Goal: Task Accomplishment & Management: Complete application form

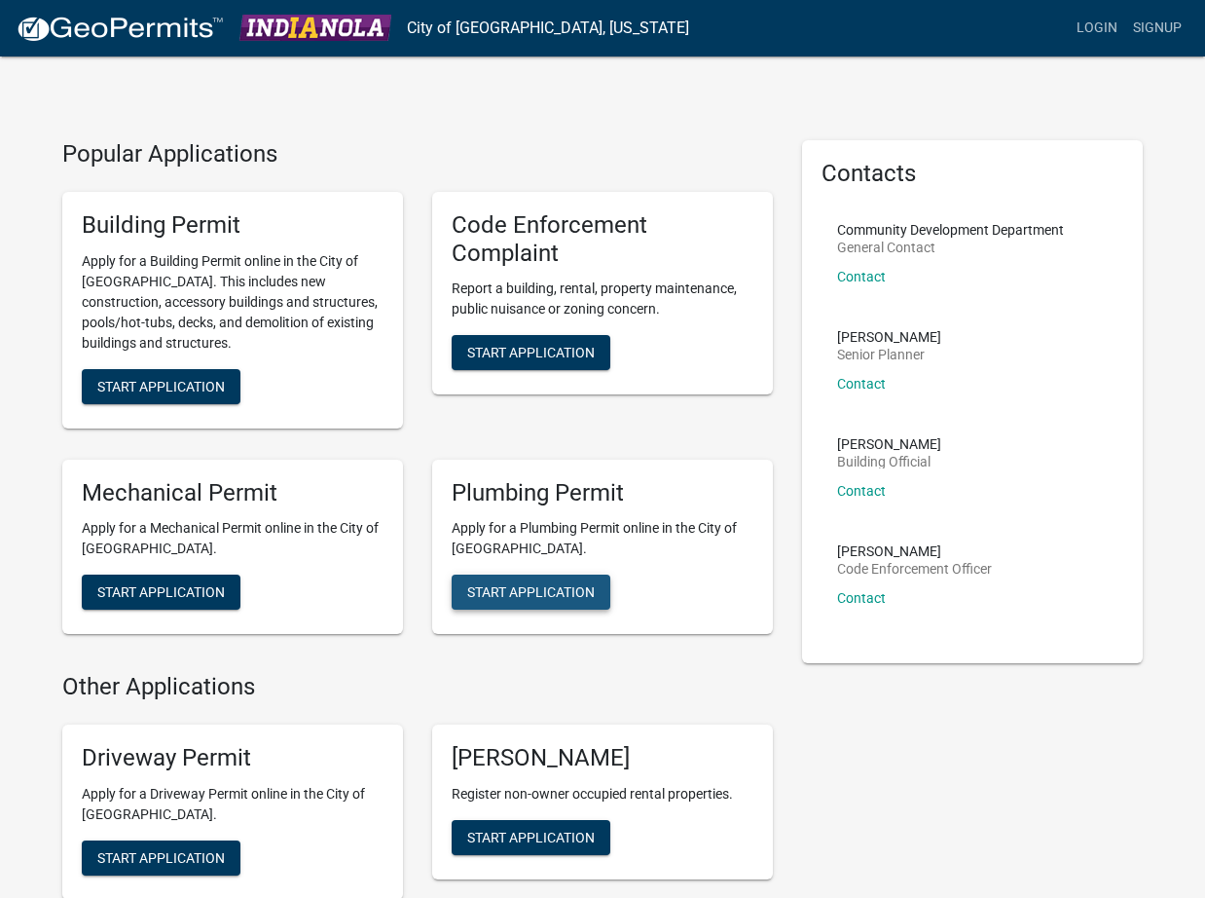
click at [543, 587] on span "Start Application" at bounding box center [531, 592] width 128 height 16
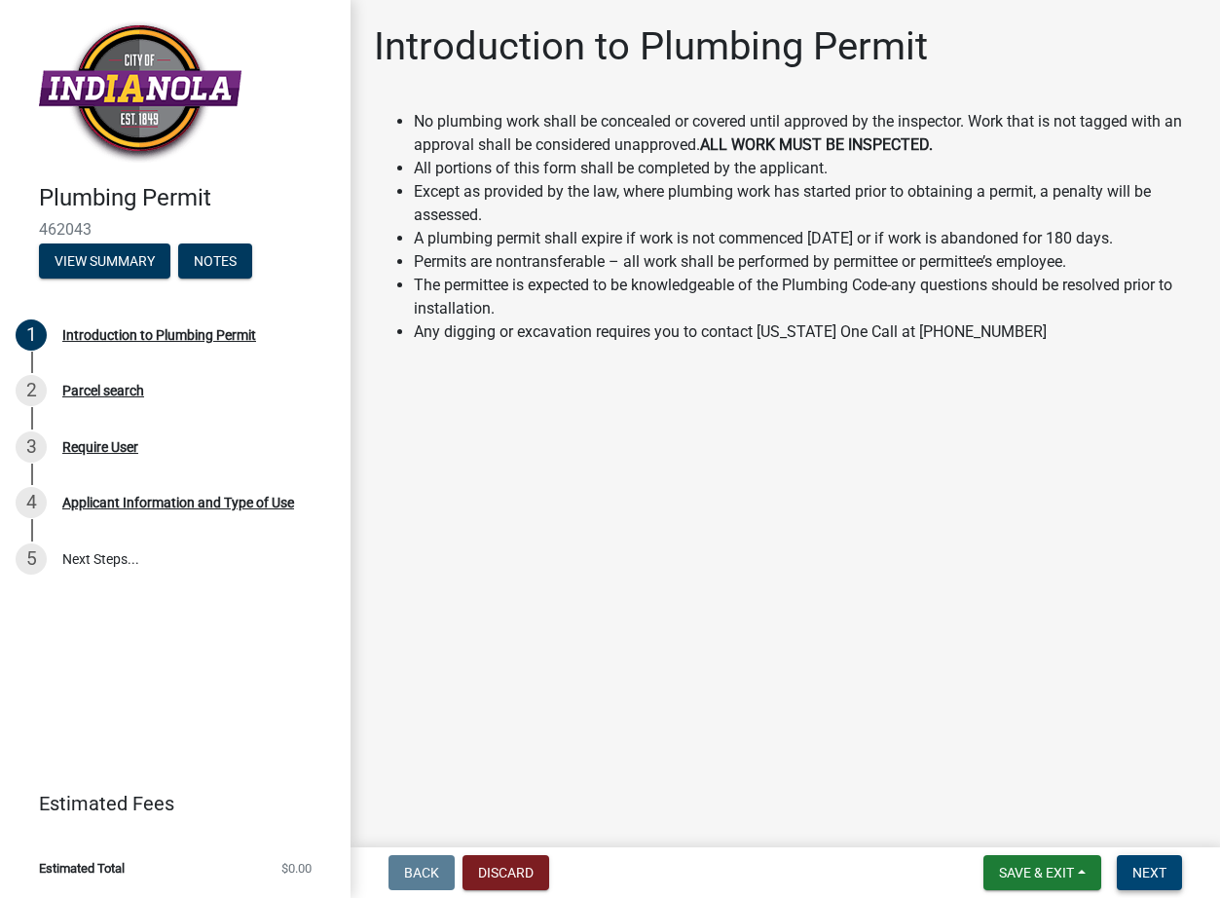
click at [1158, 870] on span "Next" at bounding box center [1149, 872] width 34 height 16
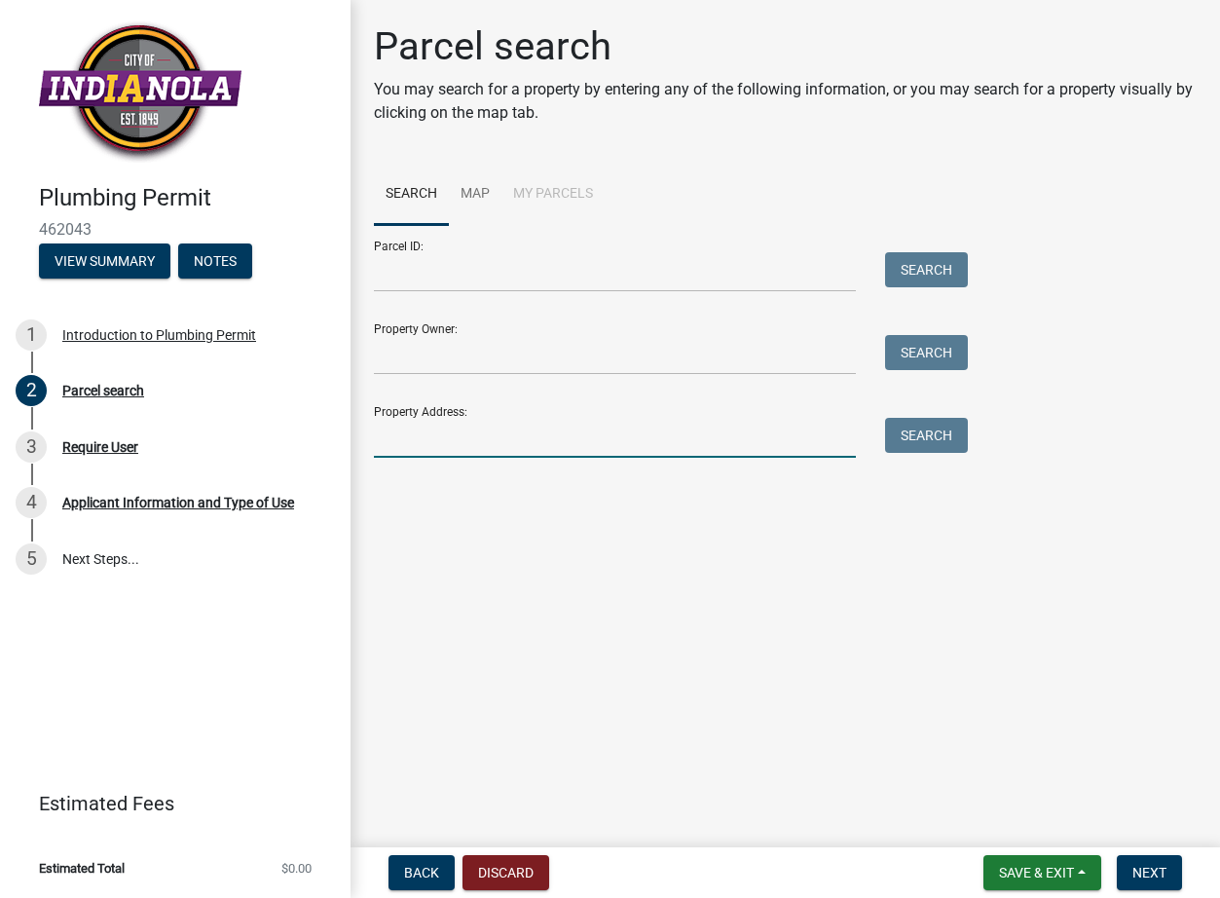
click at [443, 444] on input "Property Address:" at bounding box center [615, 438] width 482 height 40
paste input "809 N S Ct"
type input "809 N S Ct"
click at [911, 442] on button "Search" at bounding box center [926, 435] width 83 height 35
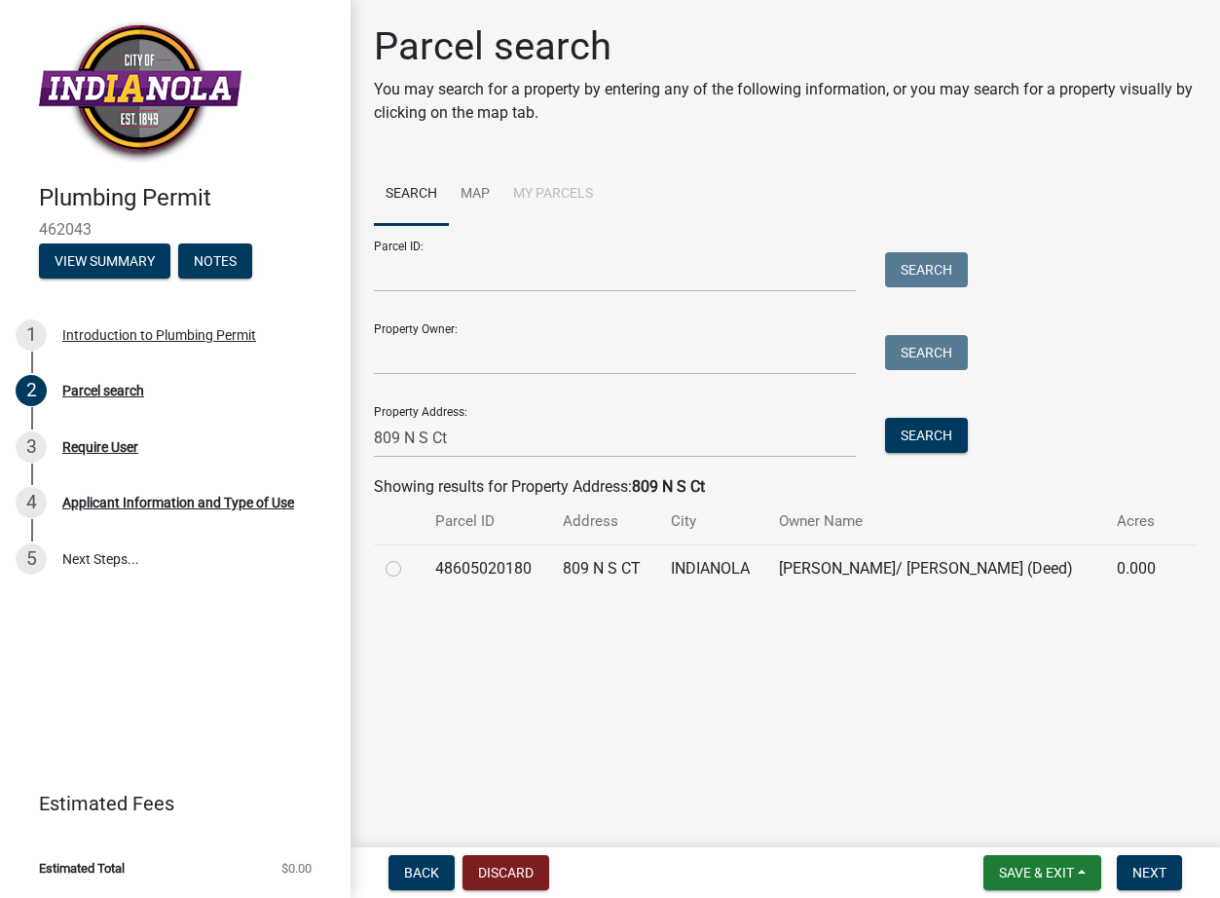
drag, startPoint x: 1091, startPoint y: 544, endPoint x: 1089, endPoint y: 644, distance: 100.3
click at [1089, 644] on main "Parcel search You may search for a property by entering any of the following in…" at bounding box center [784, 419] width 869 height 839
drag, startPoint x: 1089, startPoint y: 644, endPoint x: 984, endPoint y: 665, distance: 107.1
click at [984, 665] on main "Parcel search You may search for a property by entering any of the following in…" at bounding box center [784, 419] width 869 height 839
click at [1173, 875] on button "Next" at bounding box center [1149, 872] width 65 height 35
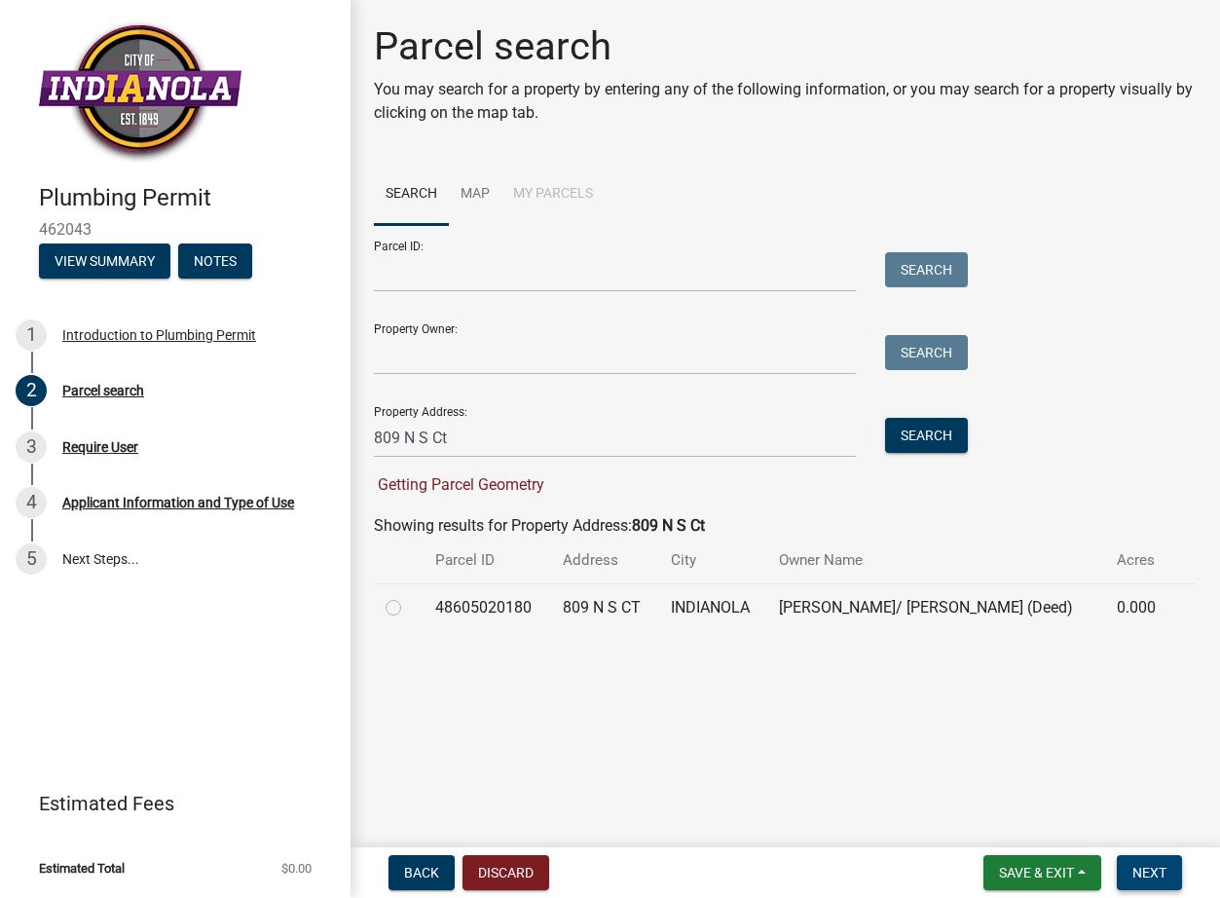
click at [1154, 867] on span "Next" at bounding box center [1149, 872] width 34 height 16
click at [409, 596] on label at bounding box center [409, 596] width 0 height 0
click at [409, 608] on input "radio" at bounding box center [415, 602] width 13 height 13
radio input "true"
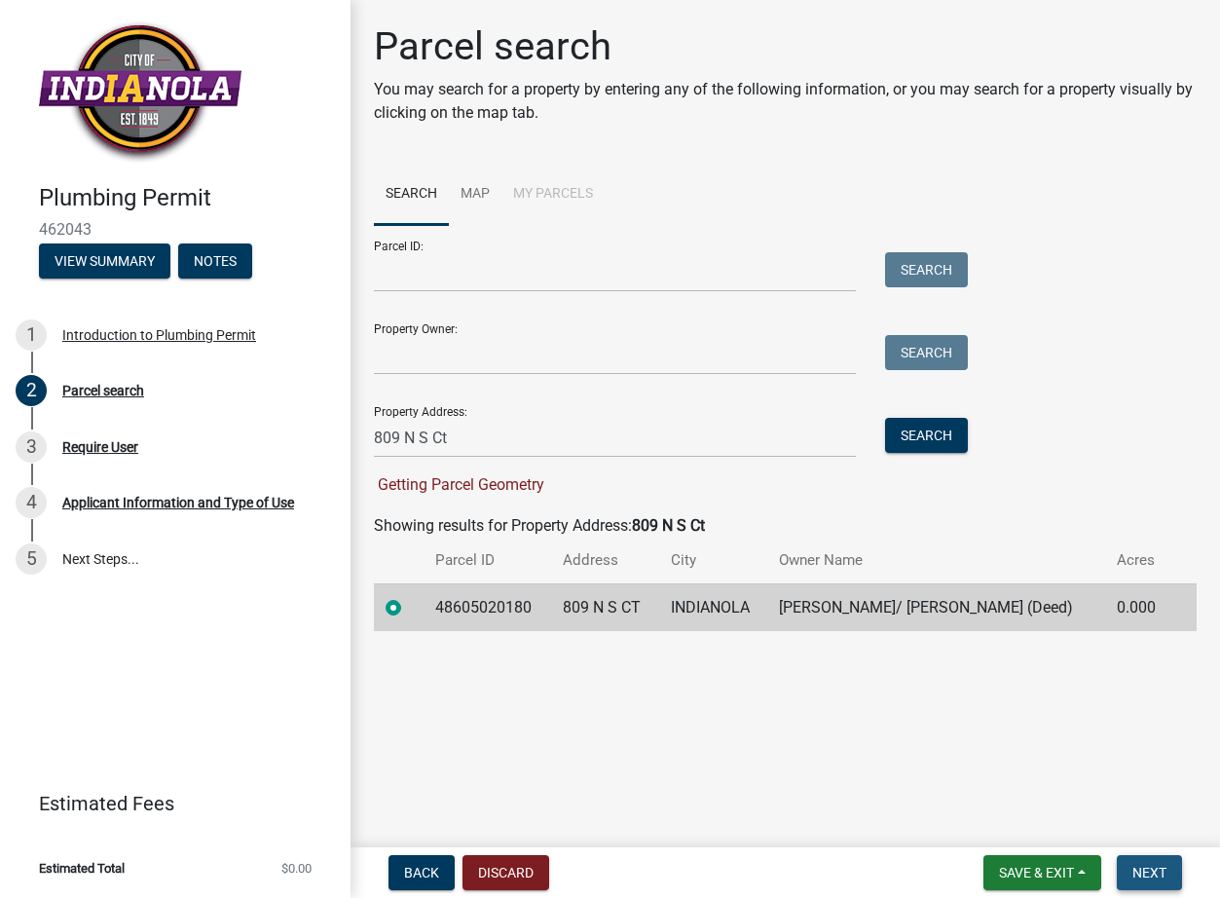
click at [1140, 875] on span "Next" at bounding box center [1149, 872] width 34 height 16
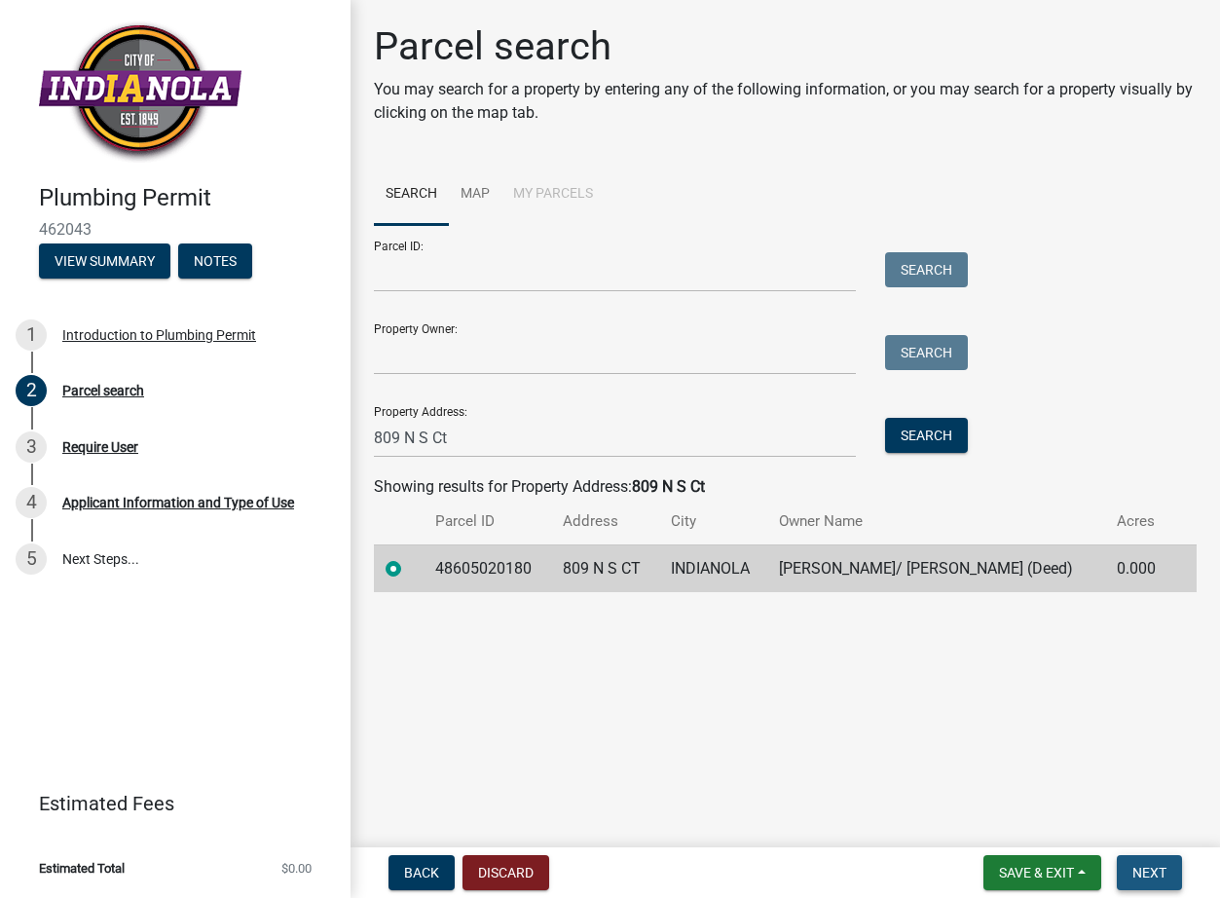
click at [1150, 867] on span "Next" at bounding box center [1149, 872] width 34 height 16
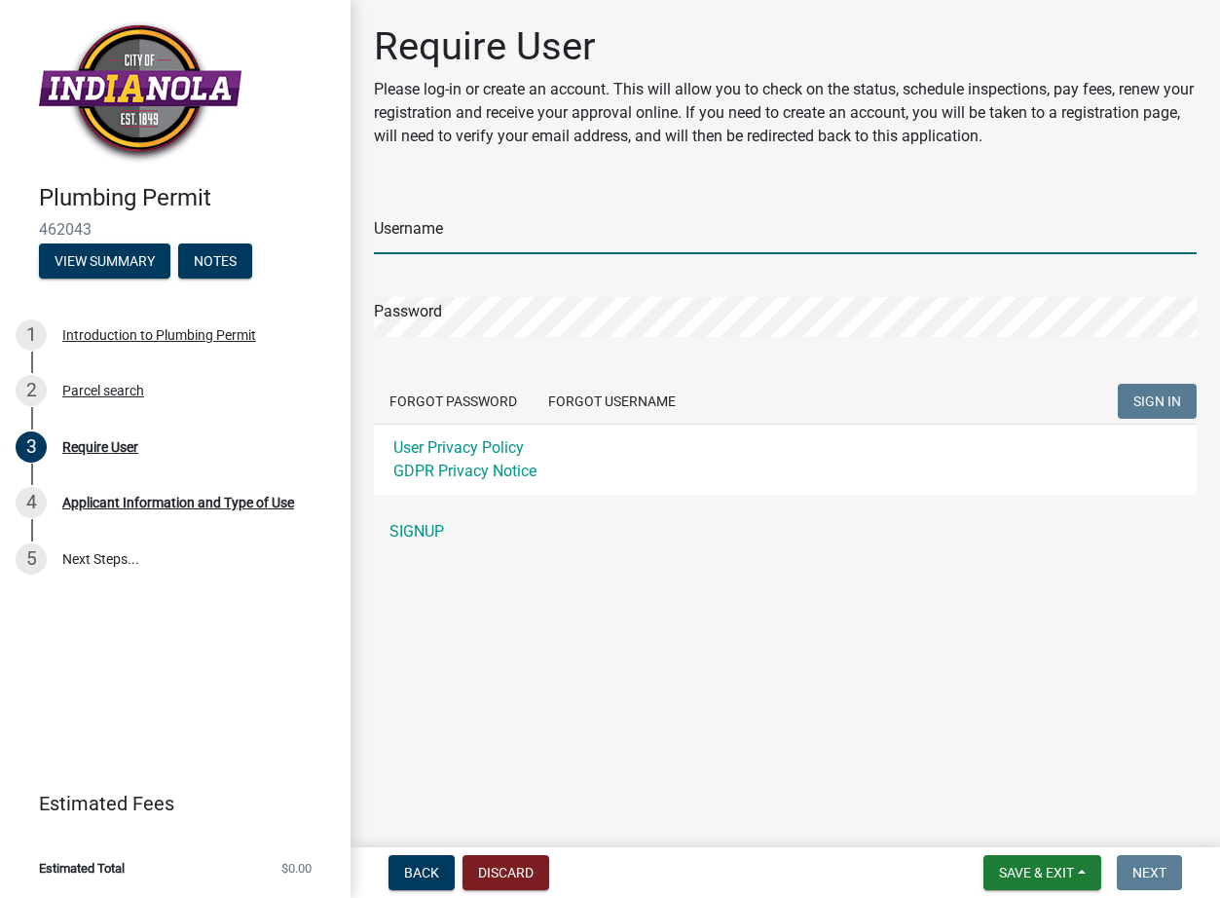
type input "[EMAIL_ADDRESS][DOMAIN_NAME]"
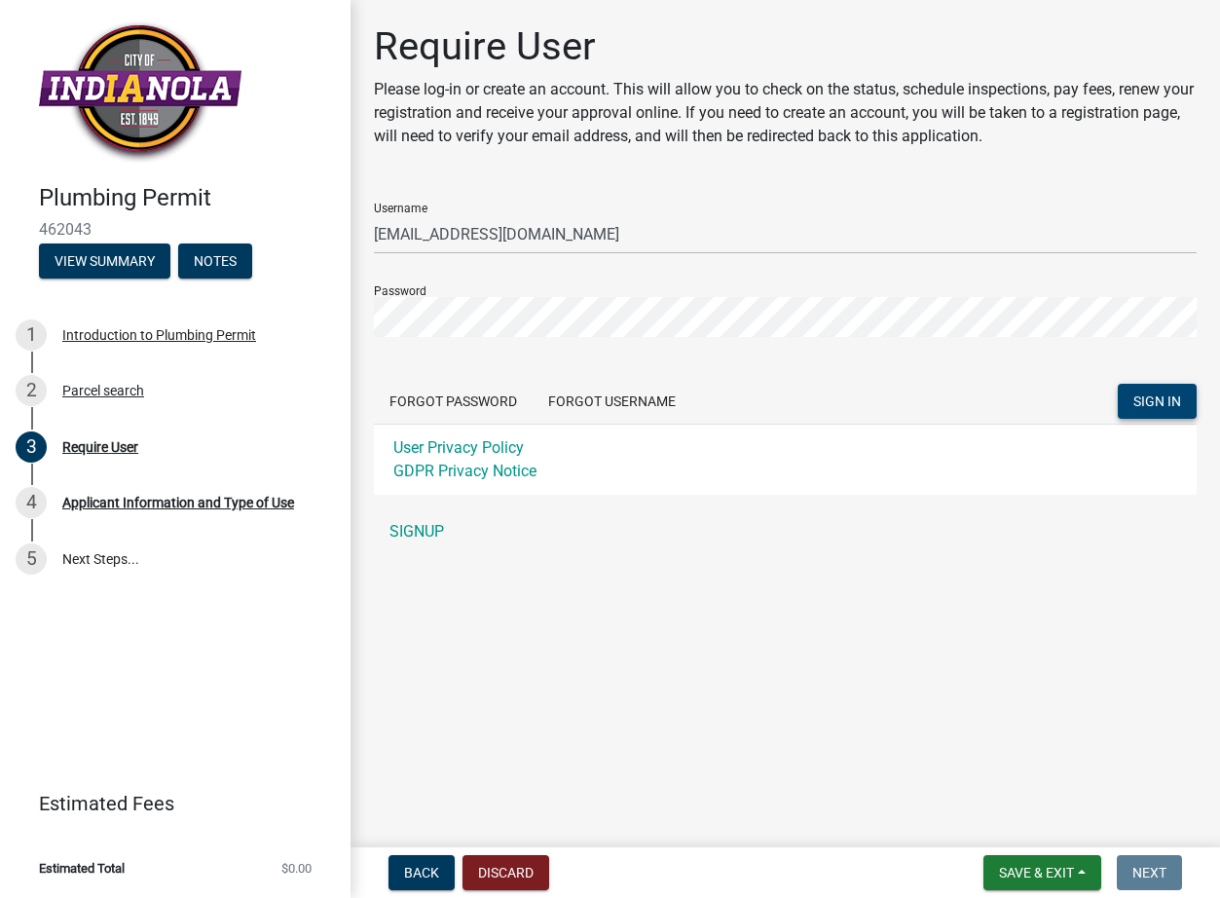
click at [1182, 386] on form "Username [EMAIL_ADDRESS][DOMAIN_NAME] Password Forgot Password Forgot Username …" at bounding box center [785, 341] width 823 height 308
click at [1182, 386] on button "SIGN IN" at bounding box center [1157, 401] width 79 height 35
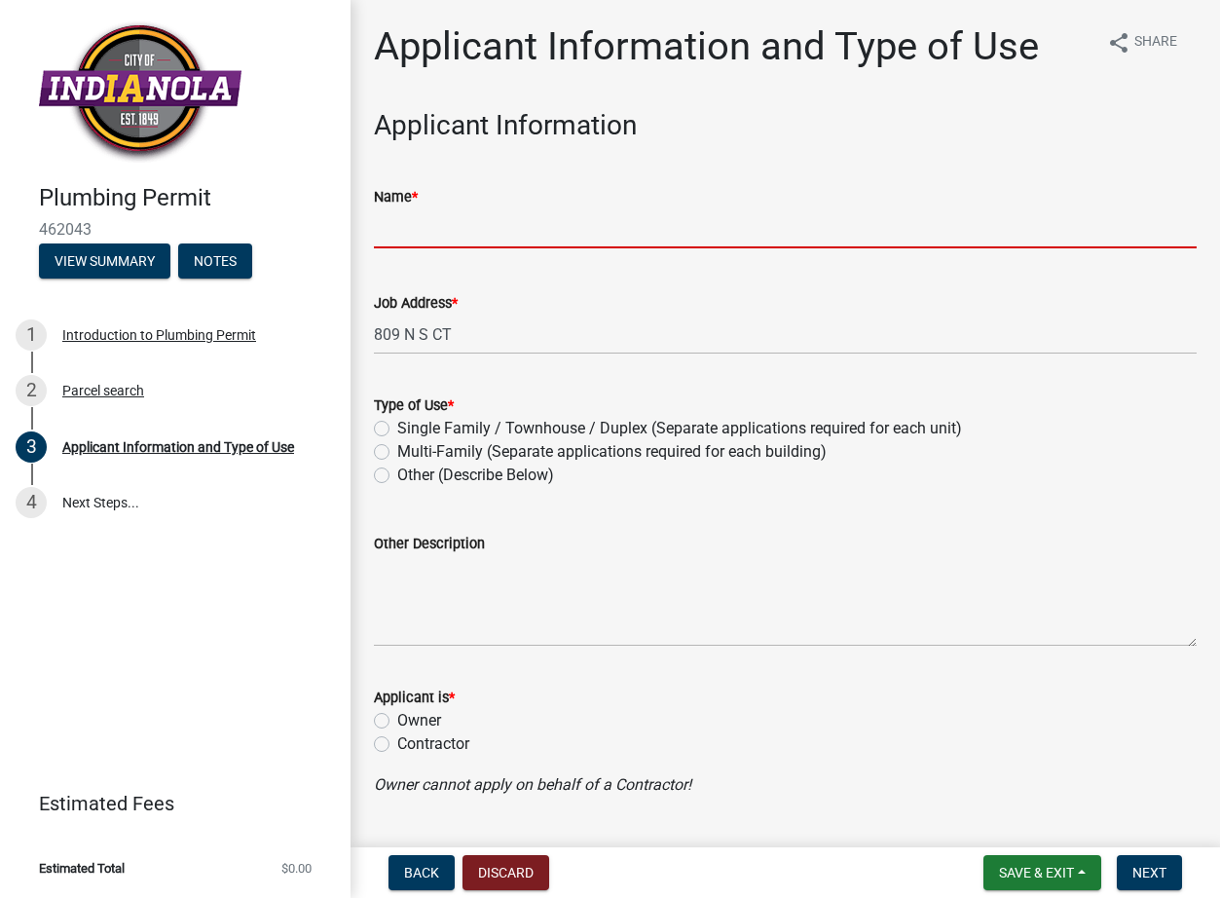
click at [556, 221] on input "Name *" at bounding box center [785, 228] width 823 height 40
type input "[PERSON_NAME]"
click at [397, 427] on label "Single Family / Townhouse / Duplex (Separate applications required for each uni…" at bounding box center [679, 428] width 565 height 23
click at [397, 427] on input "Single Family / Townhouse / Duplex (Separate applications required for each uni…" at bounding box center [403, 423] width 13 height 13
radio input "true"
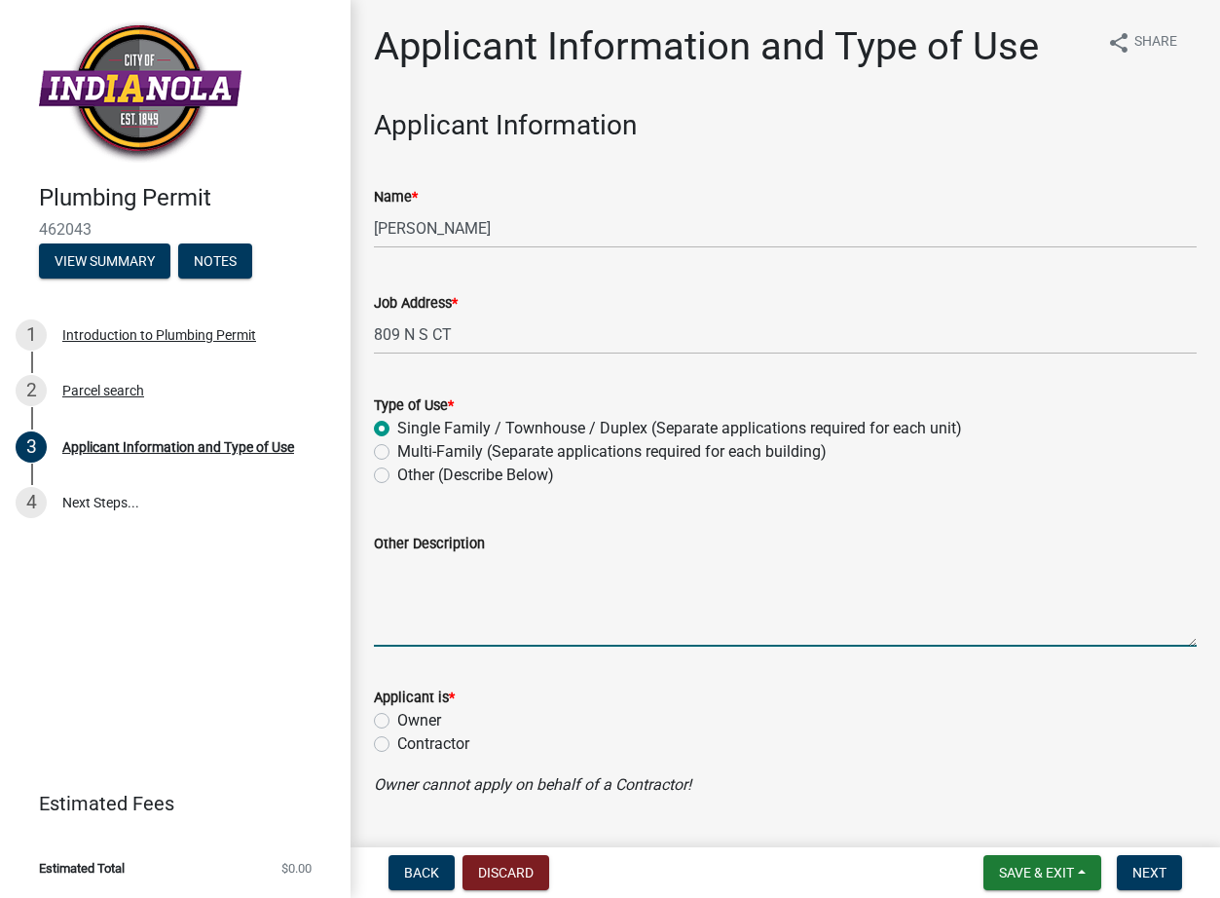
click at [423, 575] on textarea "Other Description" at bounding box center [785, 601] width 823 height 92
click at [397, 742] on label "Contractor" at bounding box center [433, 743] width 72 height 23
click at [397, 742] on input "Contractor" at bounding box center [403, 738] width 13 height 13
radio input "true"
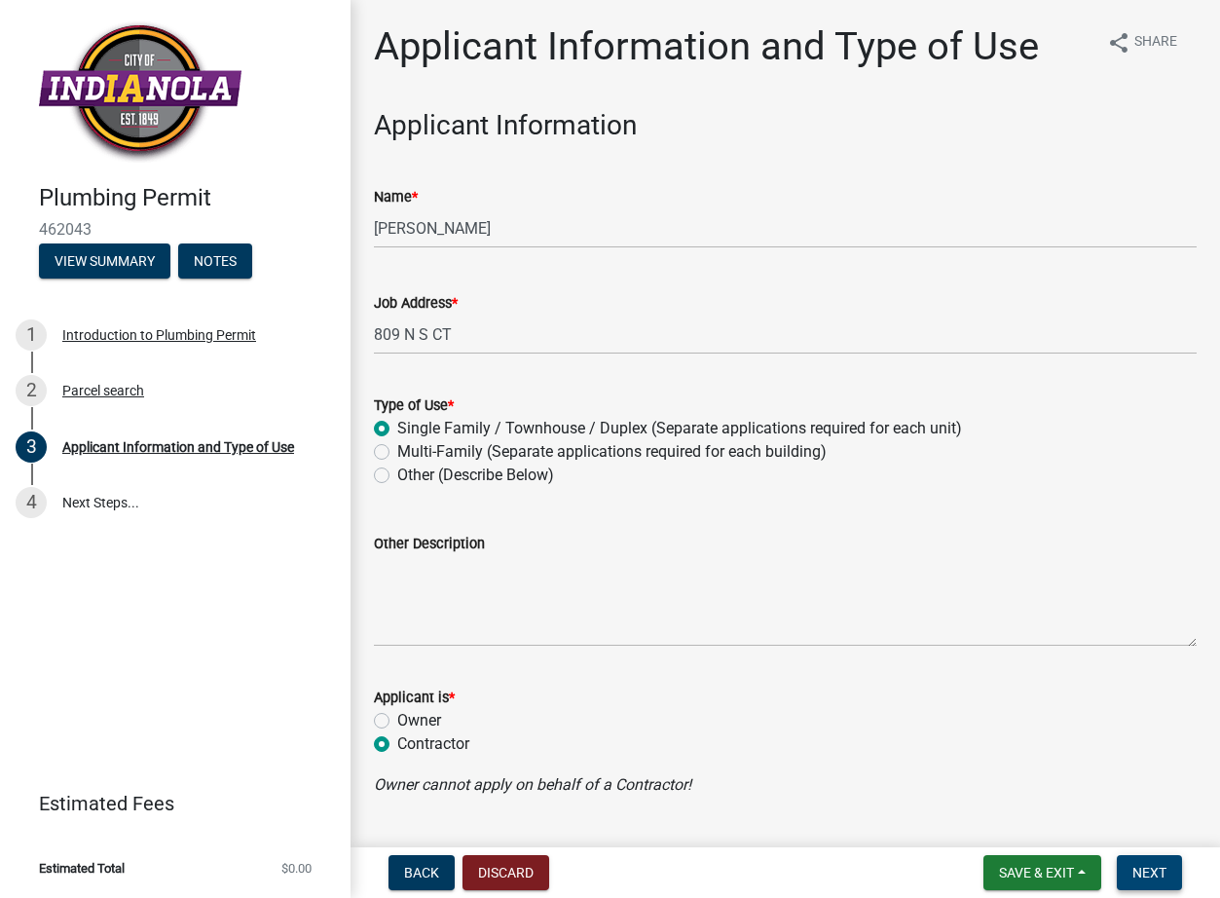
click at [1150, 879] on span "Next" at bounding box center [1149, 872] width 34 height 16
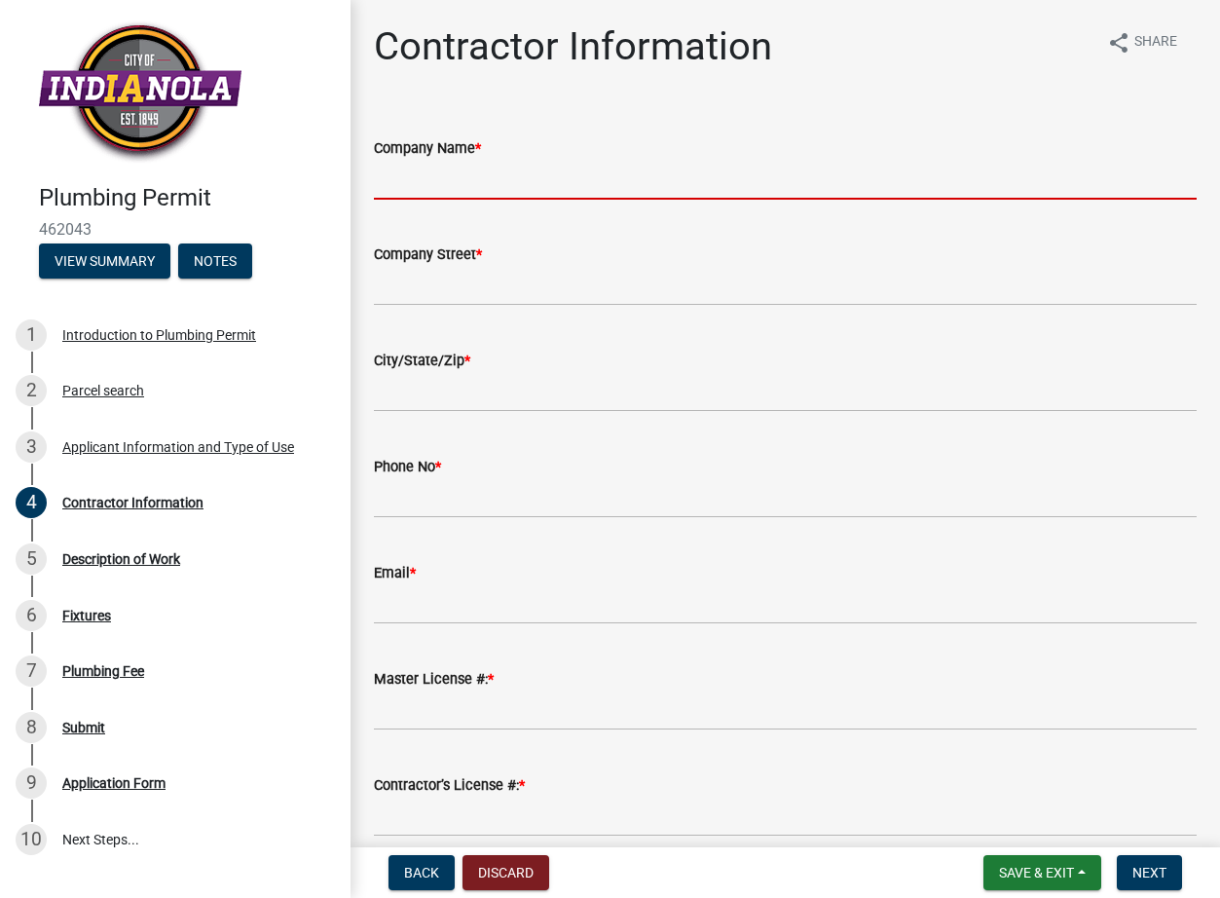
click at [434, 175] on input "Company Name *" at bounding box center [785, 180] width 823 height 40
type input "WEST SHORE HOME"
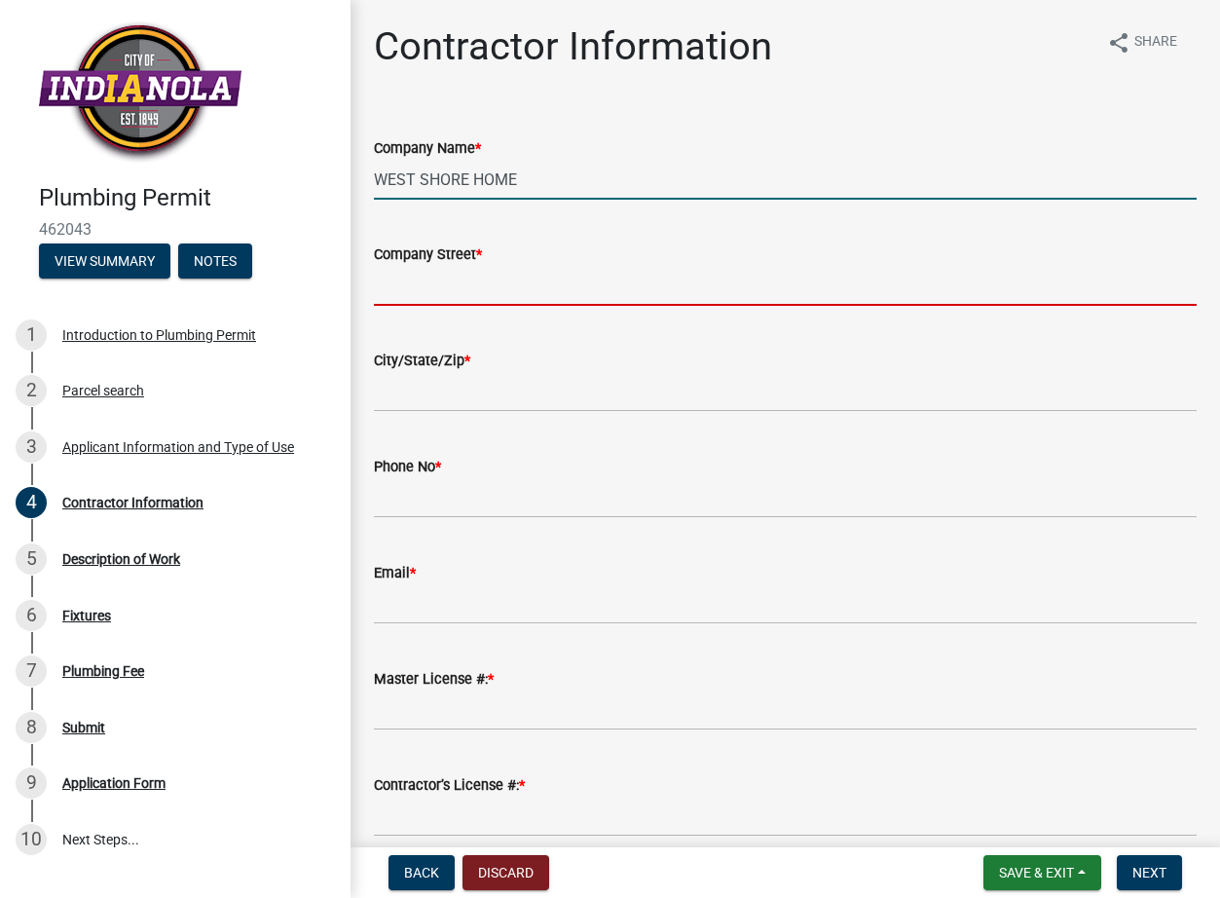
type input "[STREET_ADDRESS]"
type input "mechaicsburg [US_STATE] 17050"
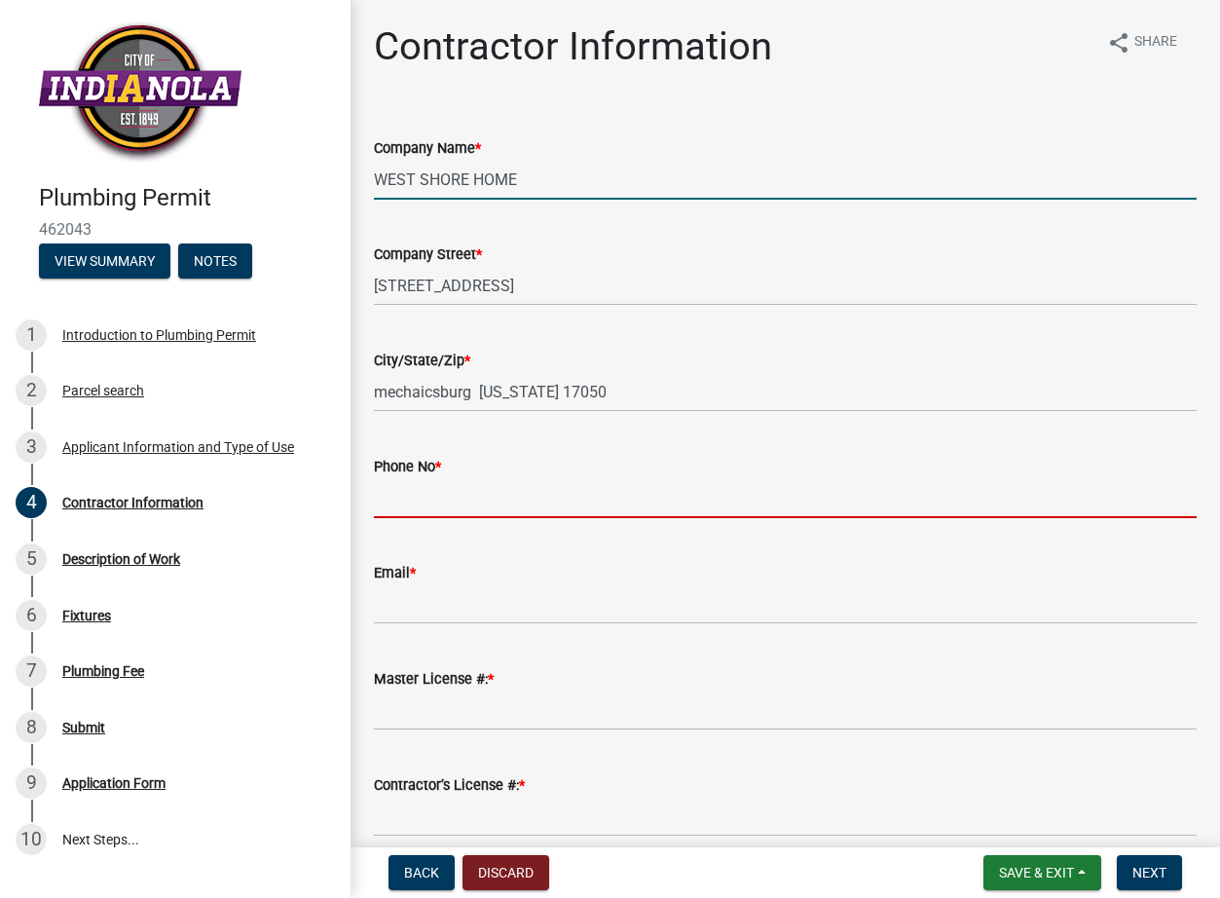
type input "6164857843"
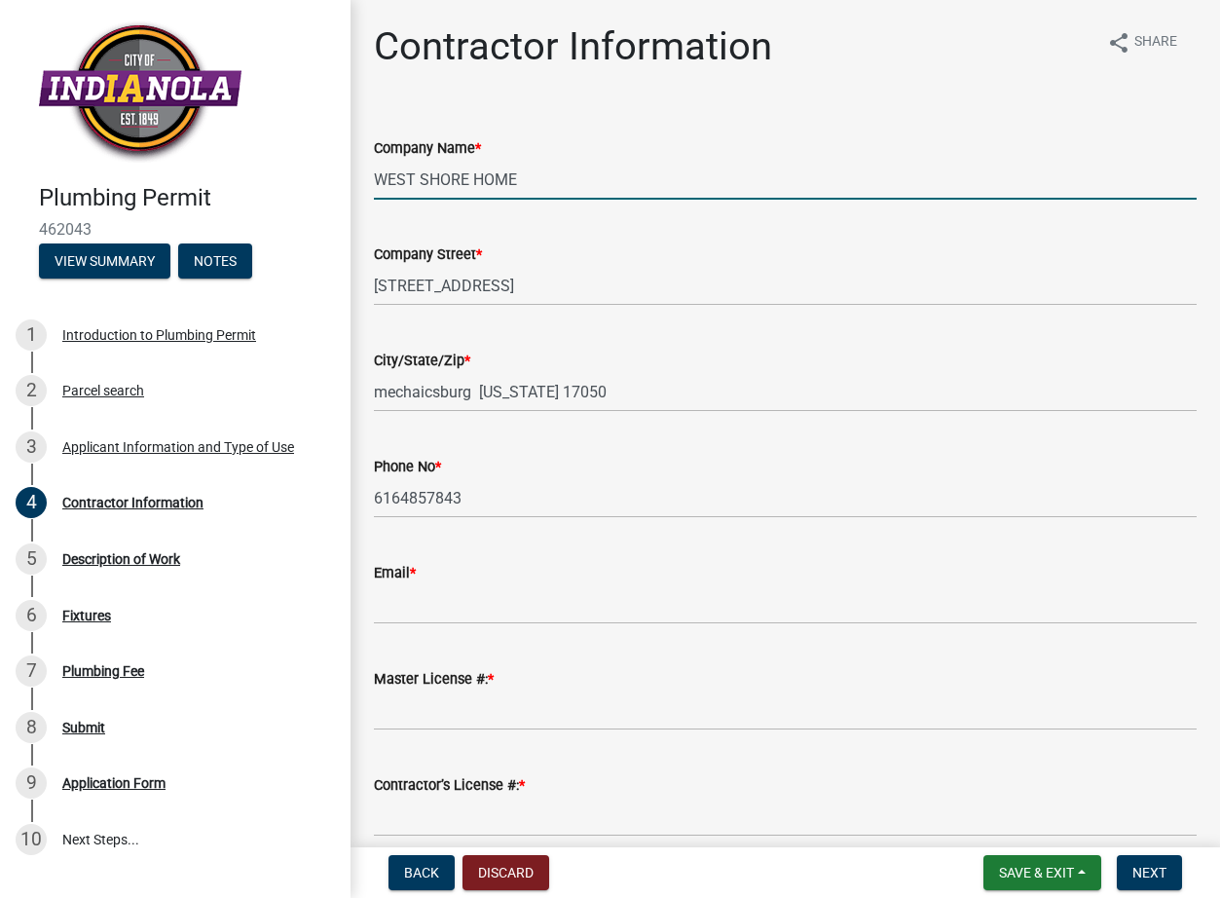
type input "[EMAIL_ADDRESS][DOMAIN_NAME]"
type input "7663"
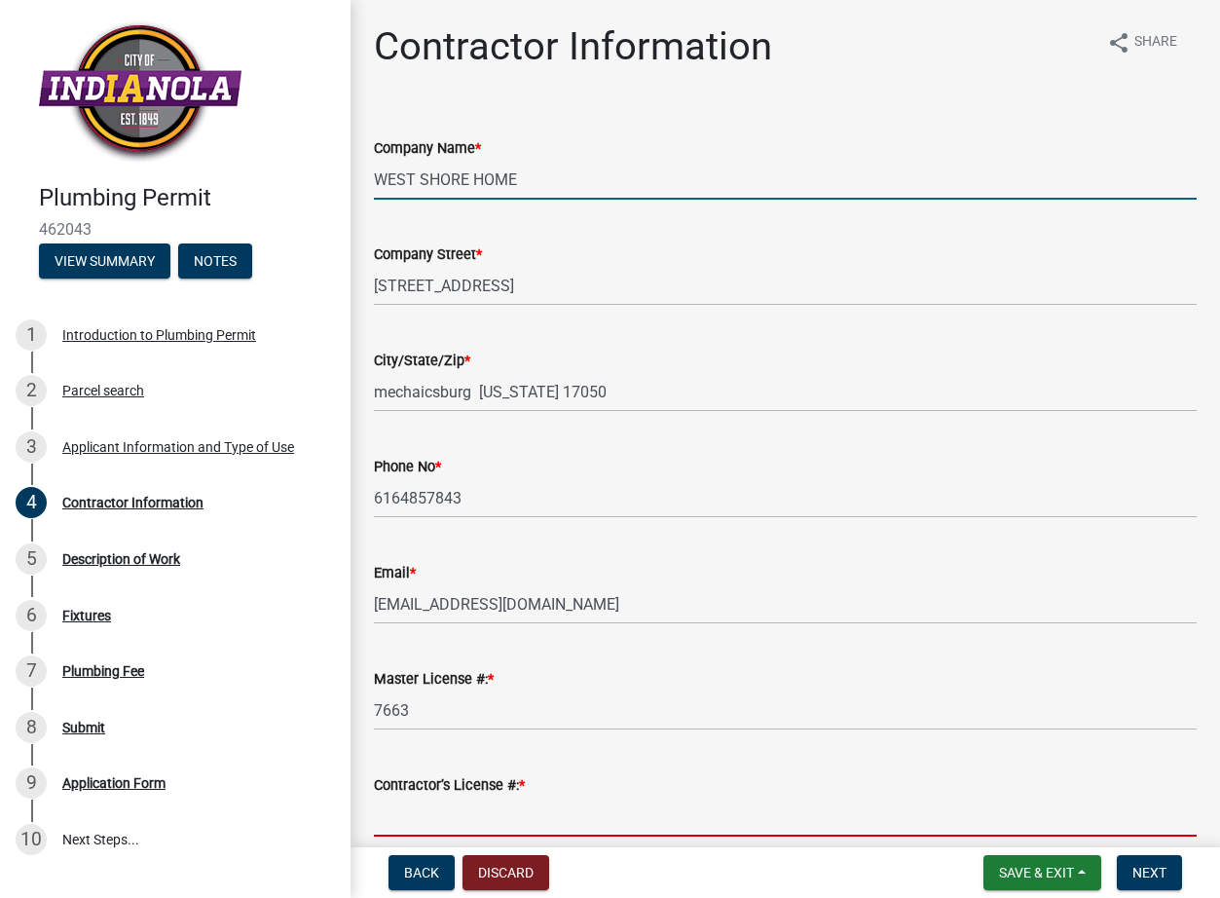
type input "7663"
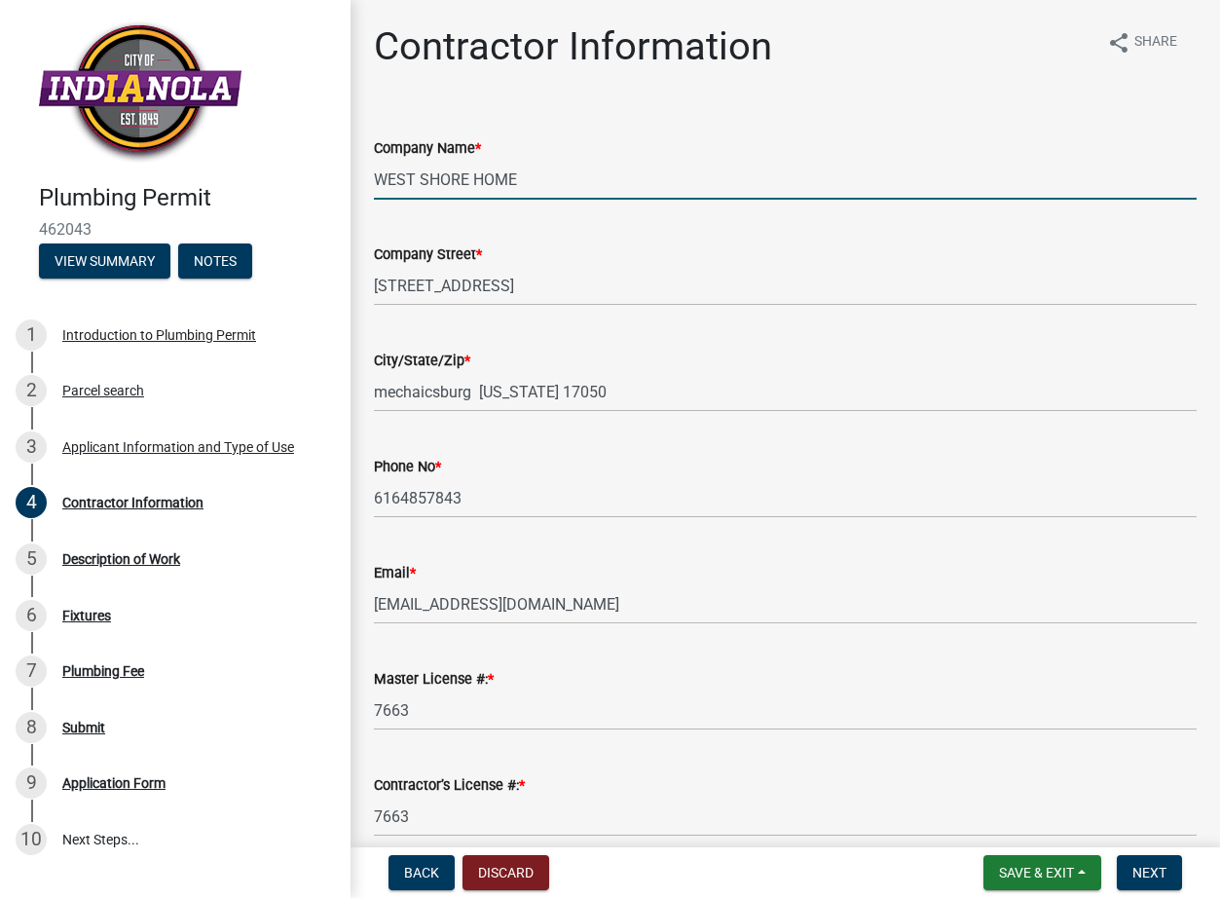
scroll to position [89, 0]
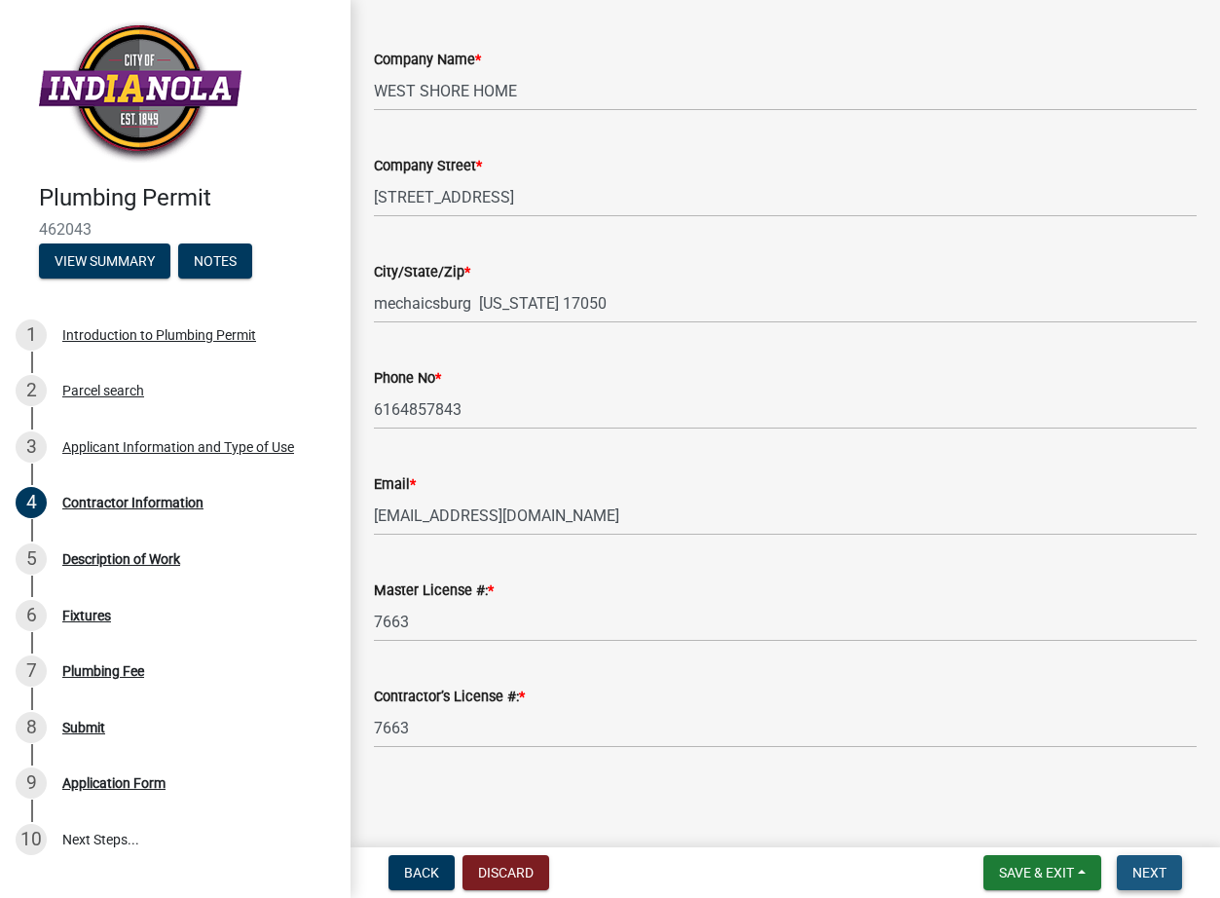
click at [1152, 871] on span "Next" at bounding box center [1149, 872] width 34 height 16
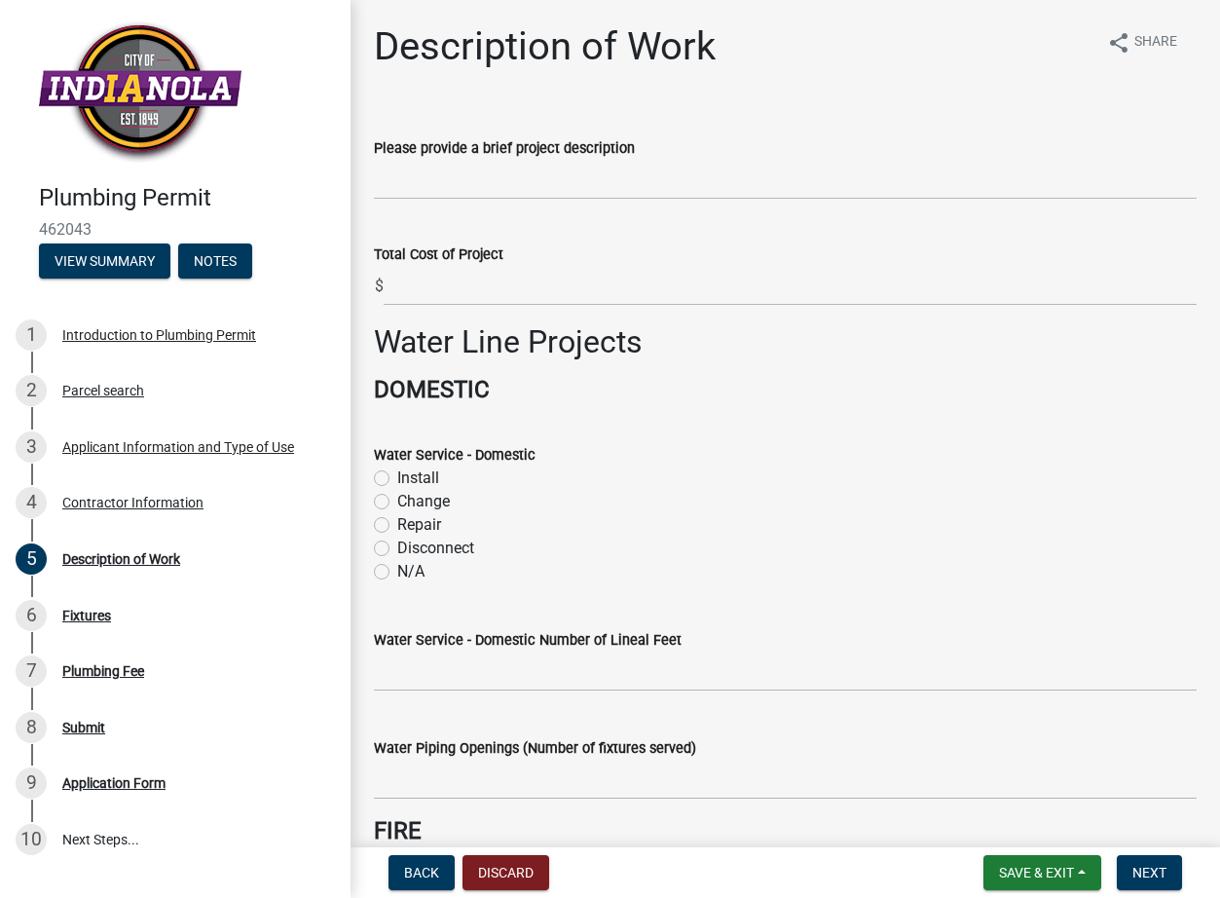
click at [496, 157] on div "Please provide a brief project description" at bounding box center [785, 147] width 823 height 23
click at [487, 174] on input "Please provide a brief project description" at bounding box center [785, 180] width 823 height 40
type input "shower upgrade, 1 piec of prefab acrylic, no new elec, only working in wet space"
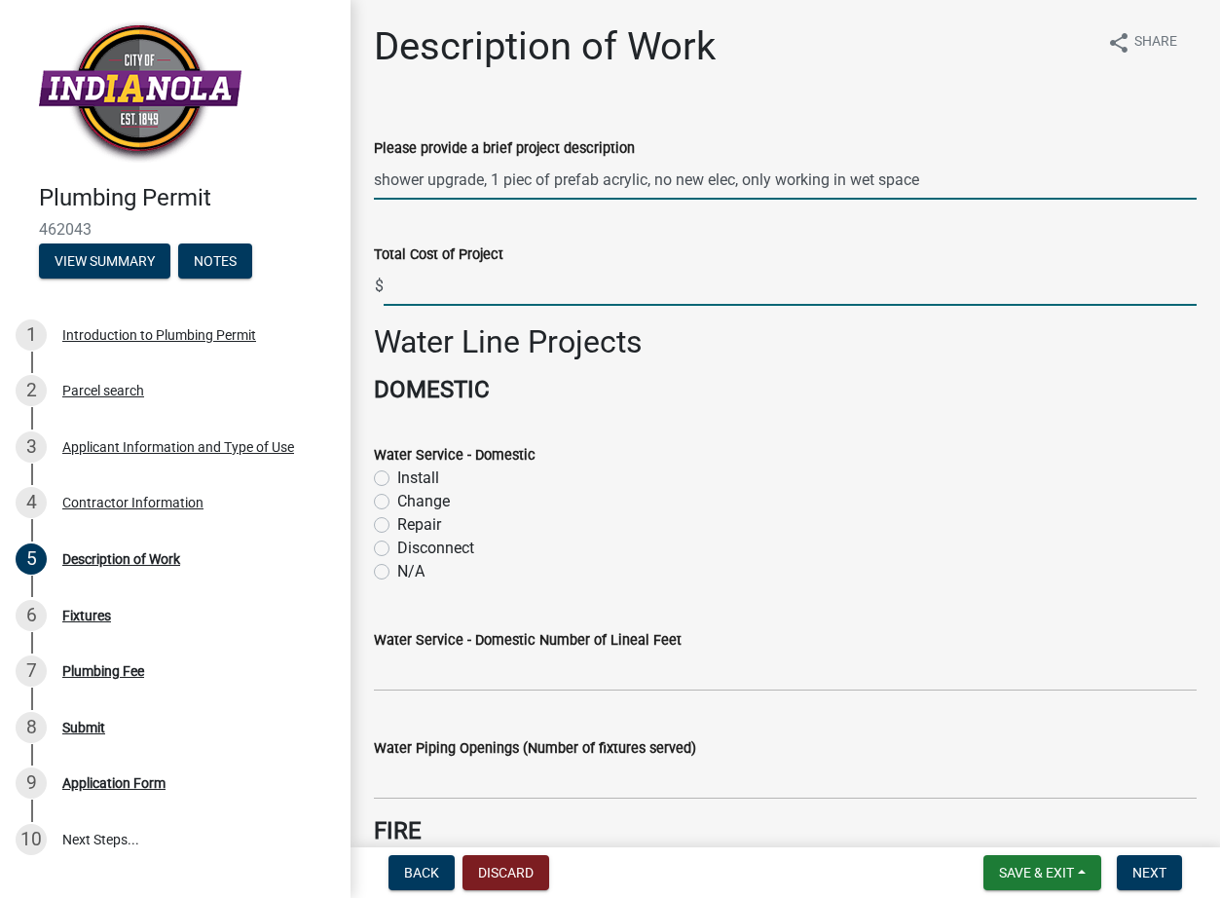
type input "7500"
click at [743, 177] on input "shower upgrade, 1 piec of prefab acrylic, no new elec, only working in wet space" at bounding box center [785, 180] width 823 height 40
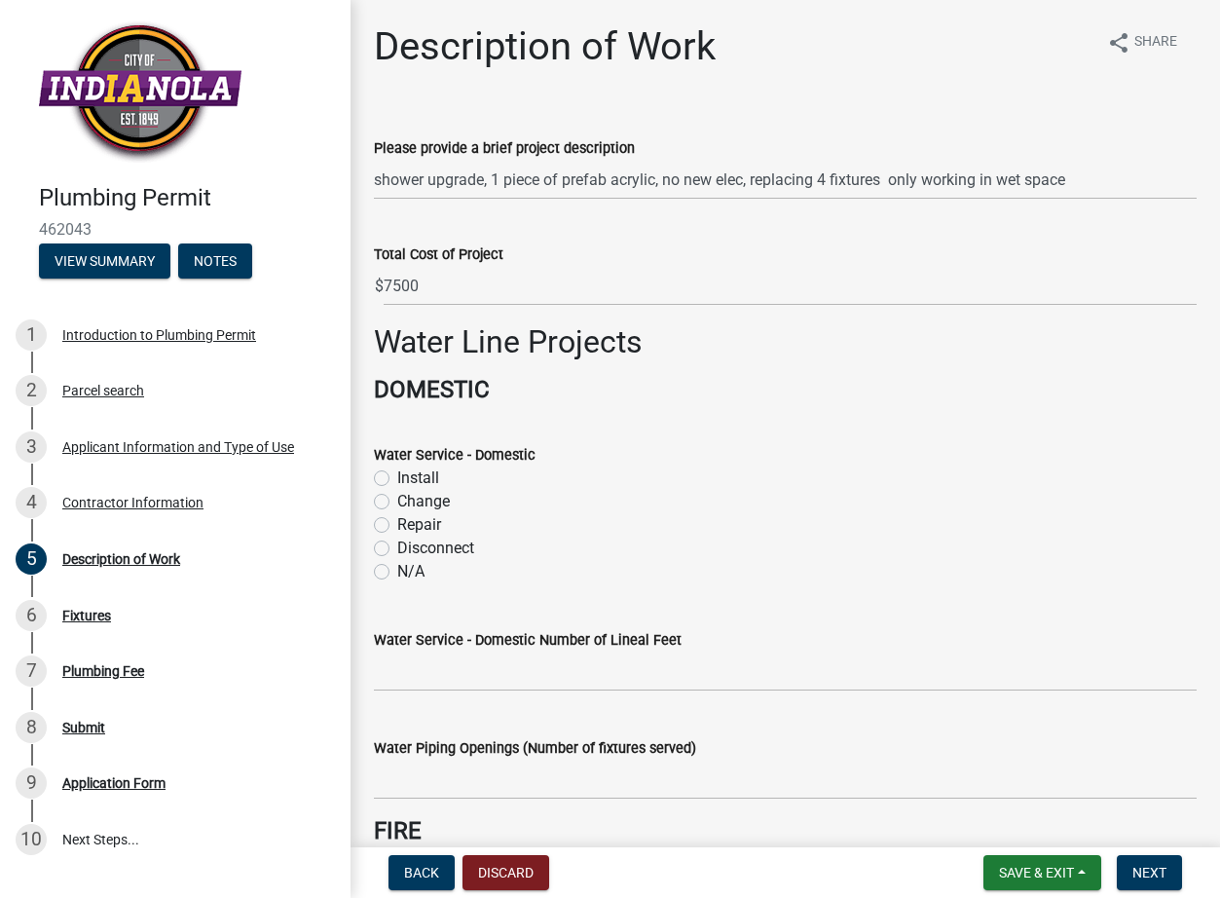
click at [373, 178] on div "Please provide a brief project description shower upgrade, 1 piece of prefab ac…" at bounding box center [785, 154] width 852 height 91
click at [375, 182] on input "shower upgrade, 1 piece of prefab acrylic, no new elec, replacing 4 fixtures on…" at bounding box center [785, 180] width 823 height 40
type input "tub to shower upgrade, 1 piece of prefab acrylic, no new elec, replacing 4 fixt…"
drag, startPoint x: 484, startPoint y: 278, endPoint x: 353, endPoint y: 293, distance: 131.3
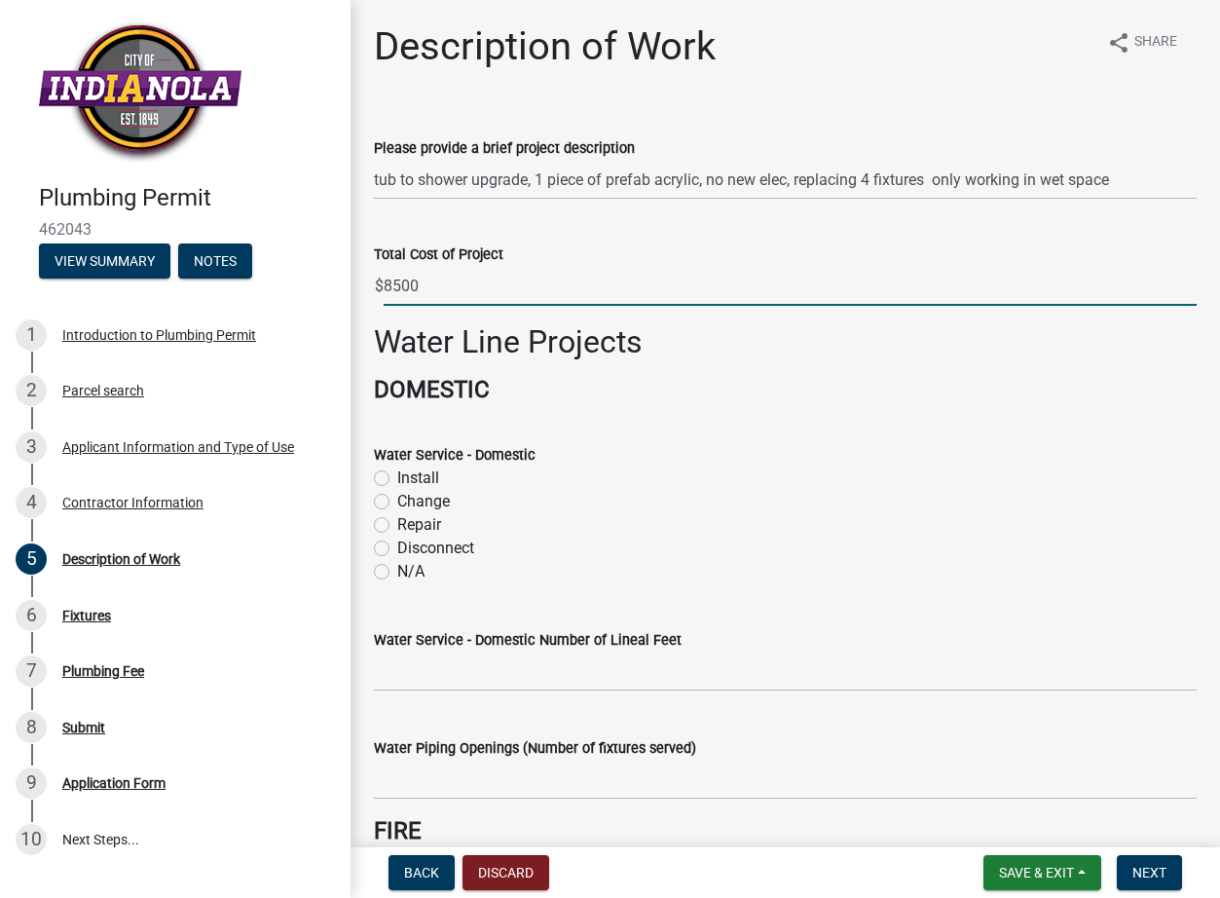
type input "8500"
click at [397, 566] on label "N/A" at bounding box center [410, 571] width 27 height 23
click at [397, 566] on input "N/A" at bounding box center [403, 566] width 13 height 13
radio input "true"
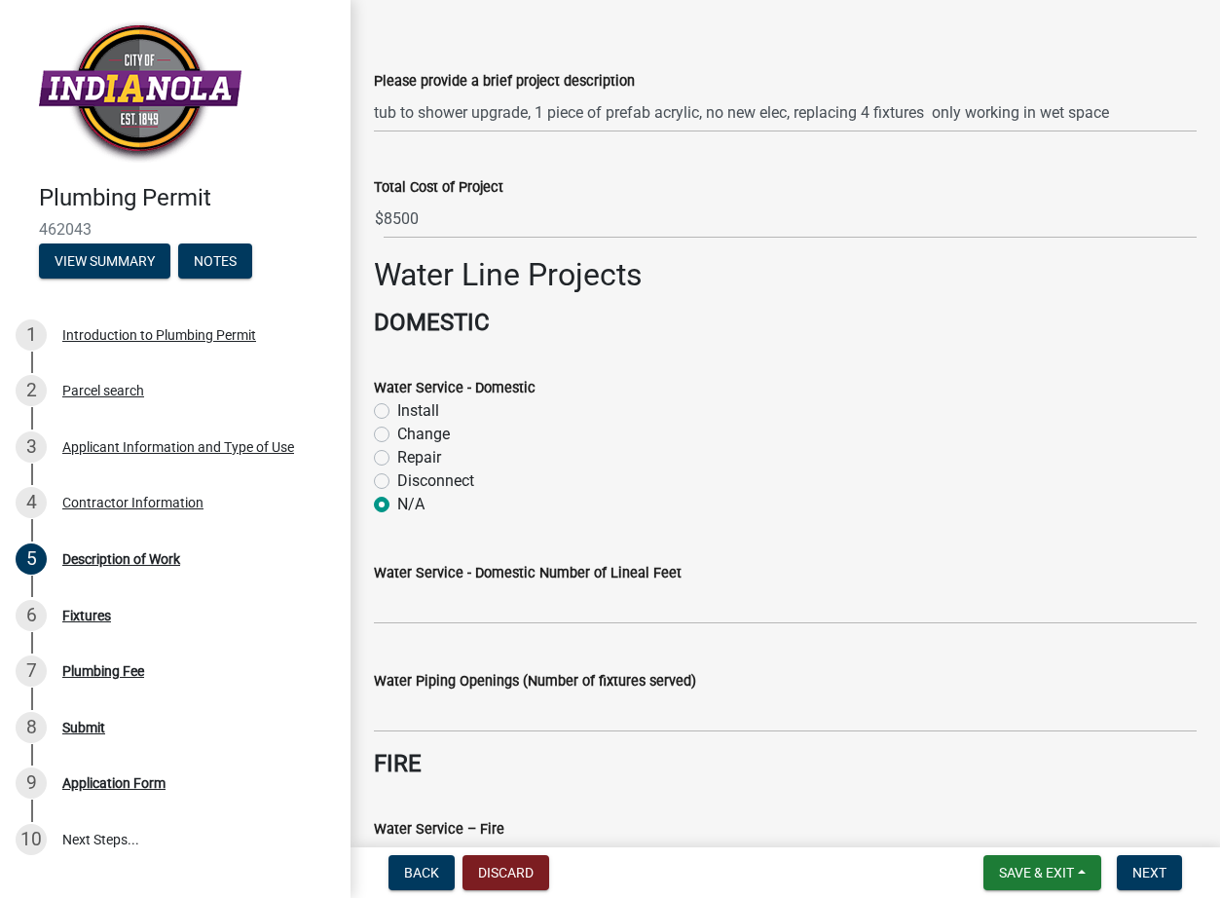
scroll to position [487, 0]
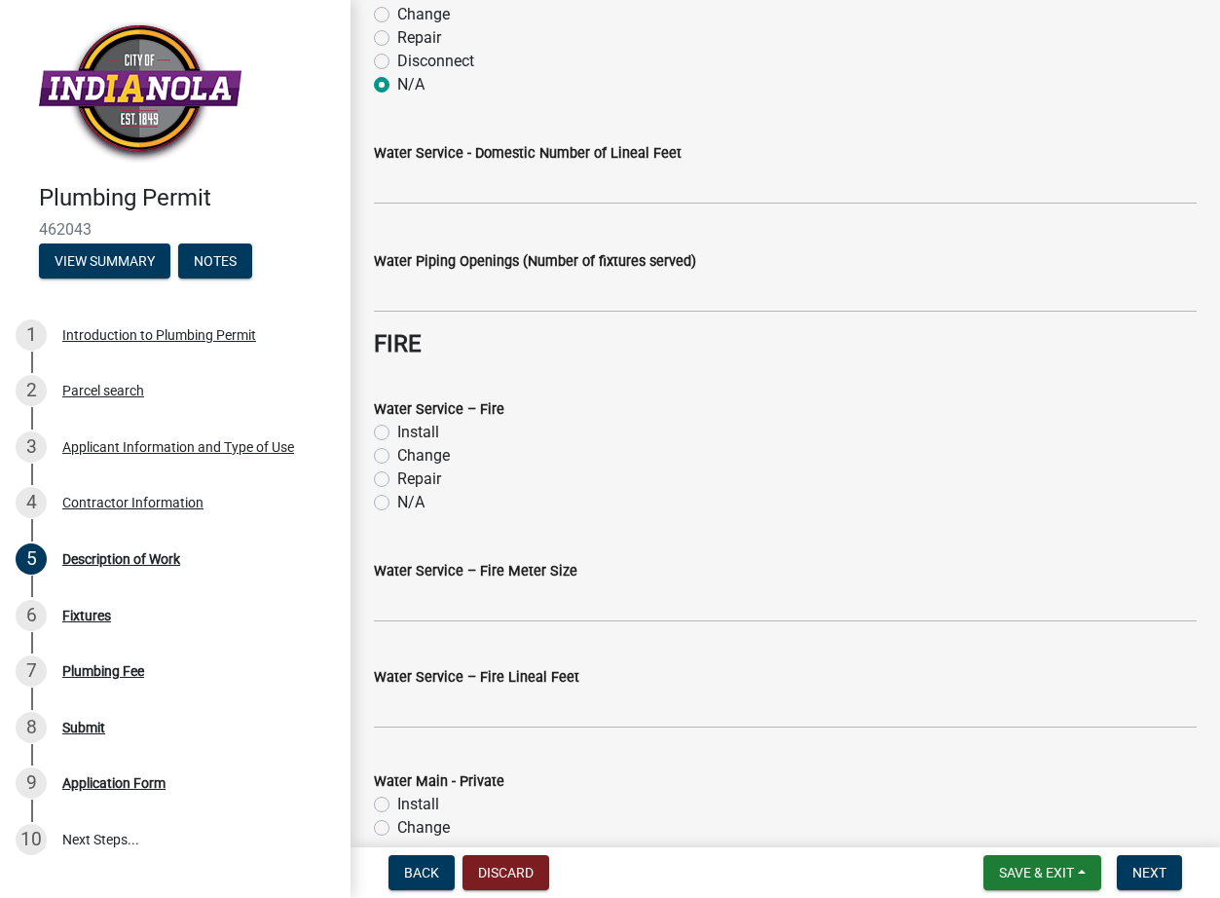
click at [397, 507] on label "N/A" at bounding box center [410, 502] width 27 height 23
click at [397, 503] on input "N/A" at bounding box center [403, 497] width 13 height 13
radio input "true"
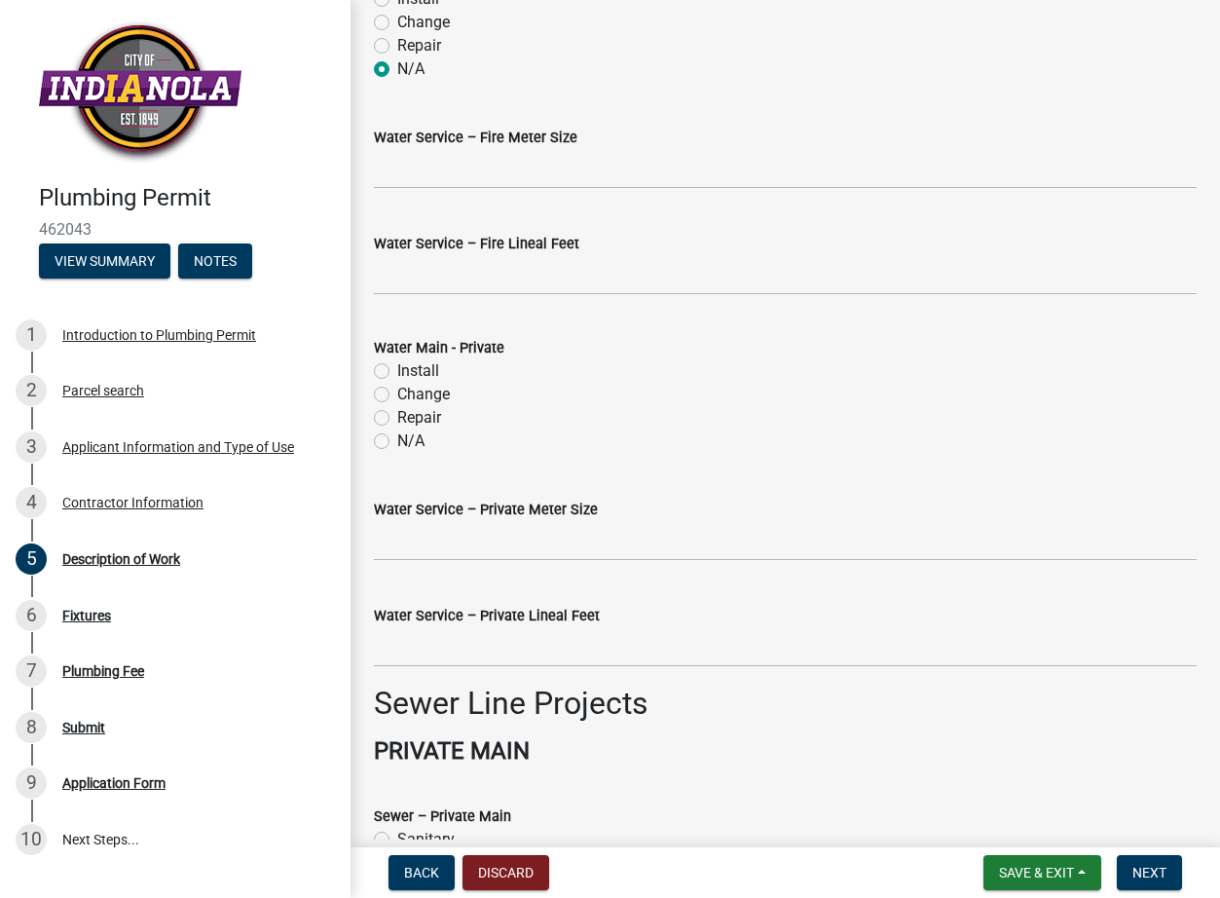
scroll to position [974, 0]
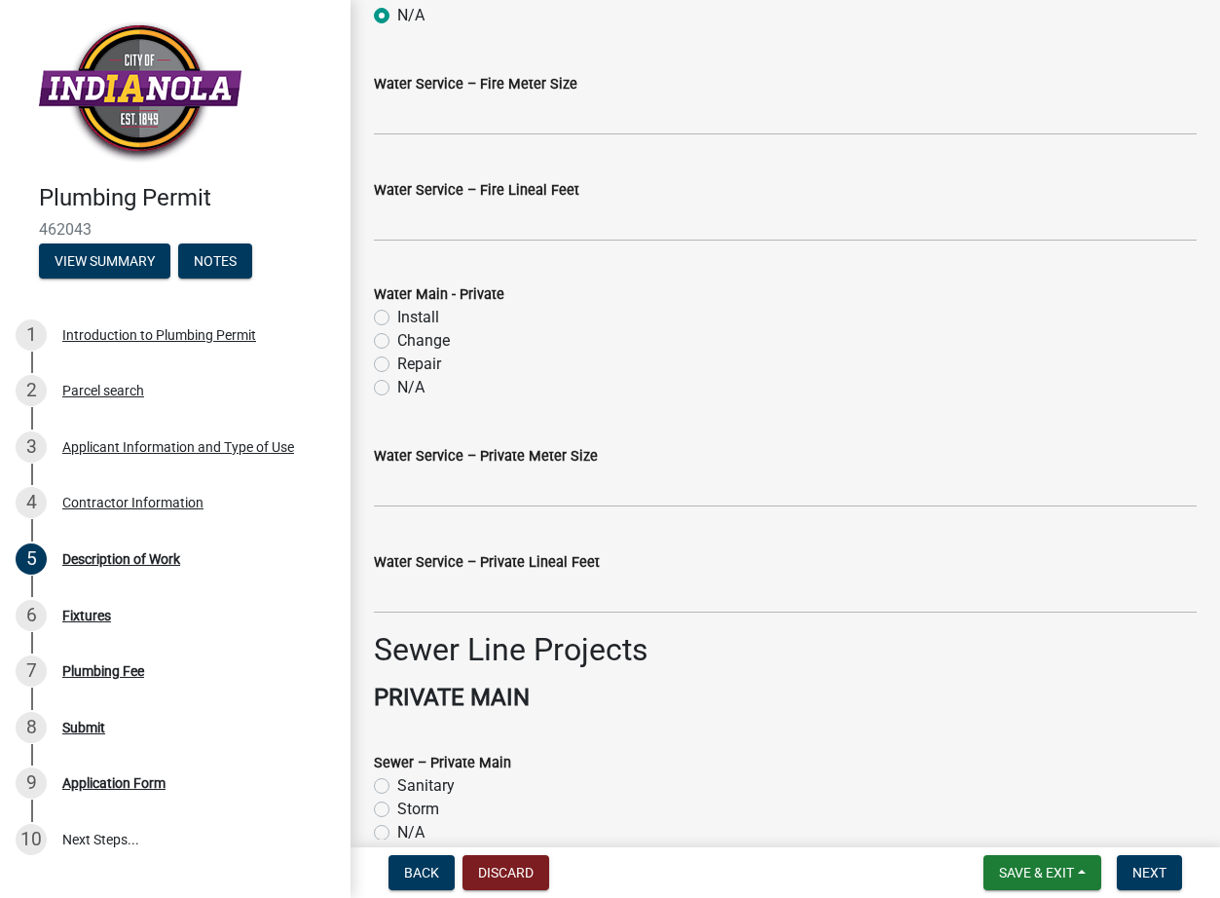
click at [397, 389] on label "N/A" at bounding box center [410, 387] width 27 height 23
click at [397, 388] on input "N/A" at bounding box center [403, 382] width 13 height 13
radio input "true"
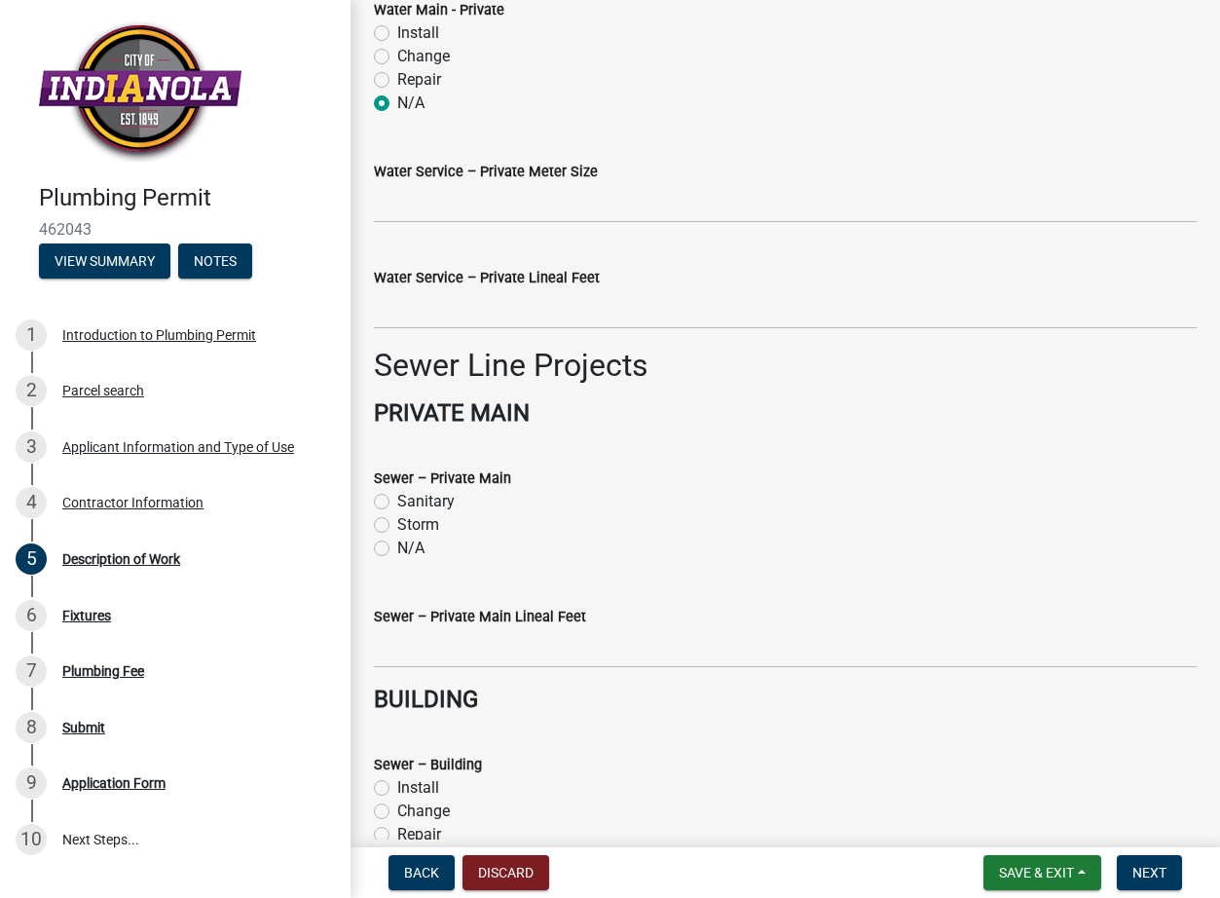
scroll to position [1558, 0]
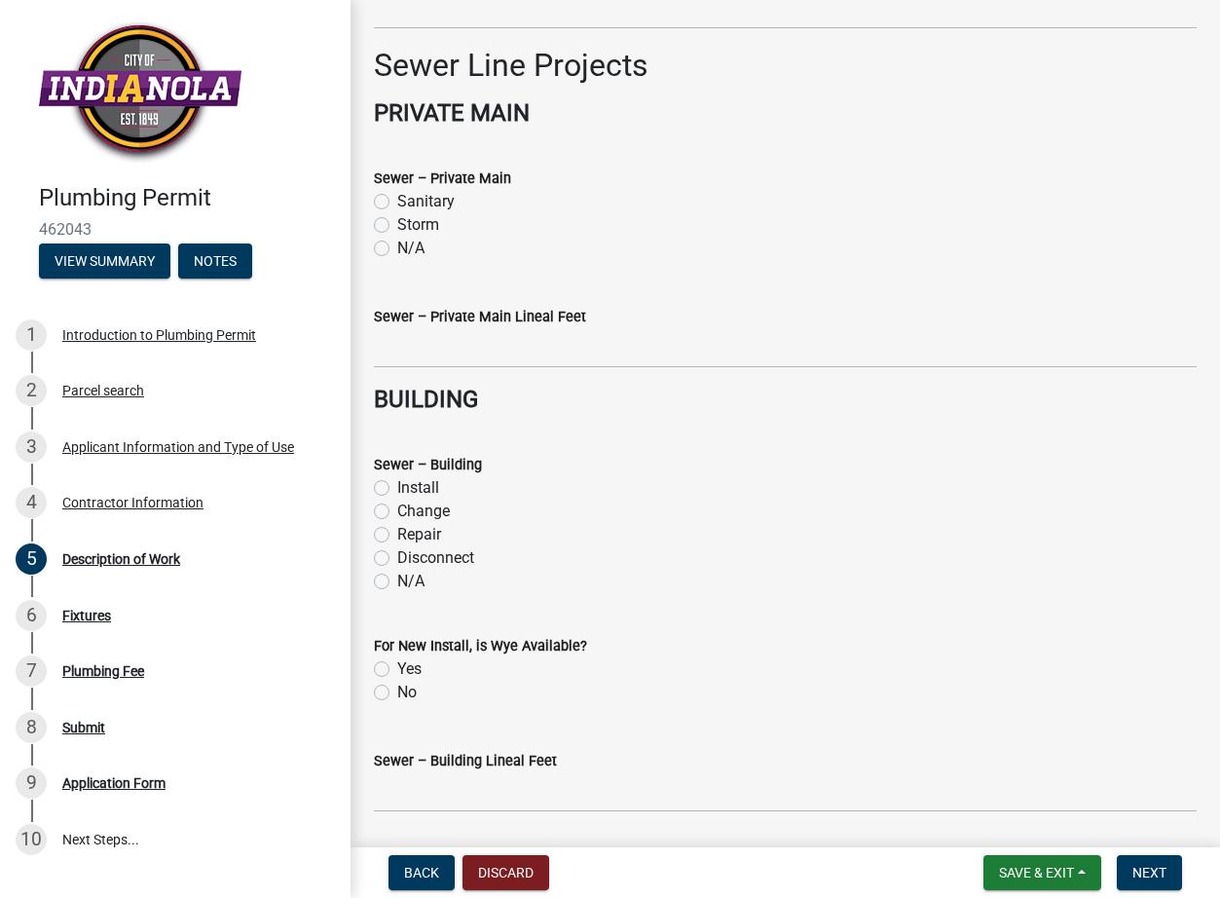
click at [397, 245] on label "N/A" at bounding box center [410, 248] width 27 height 23
click at [397, 245] on input "N/A" at bounding box center [403, 243] width 13 height 13
radio input "true"
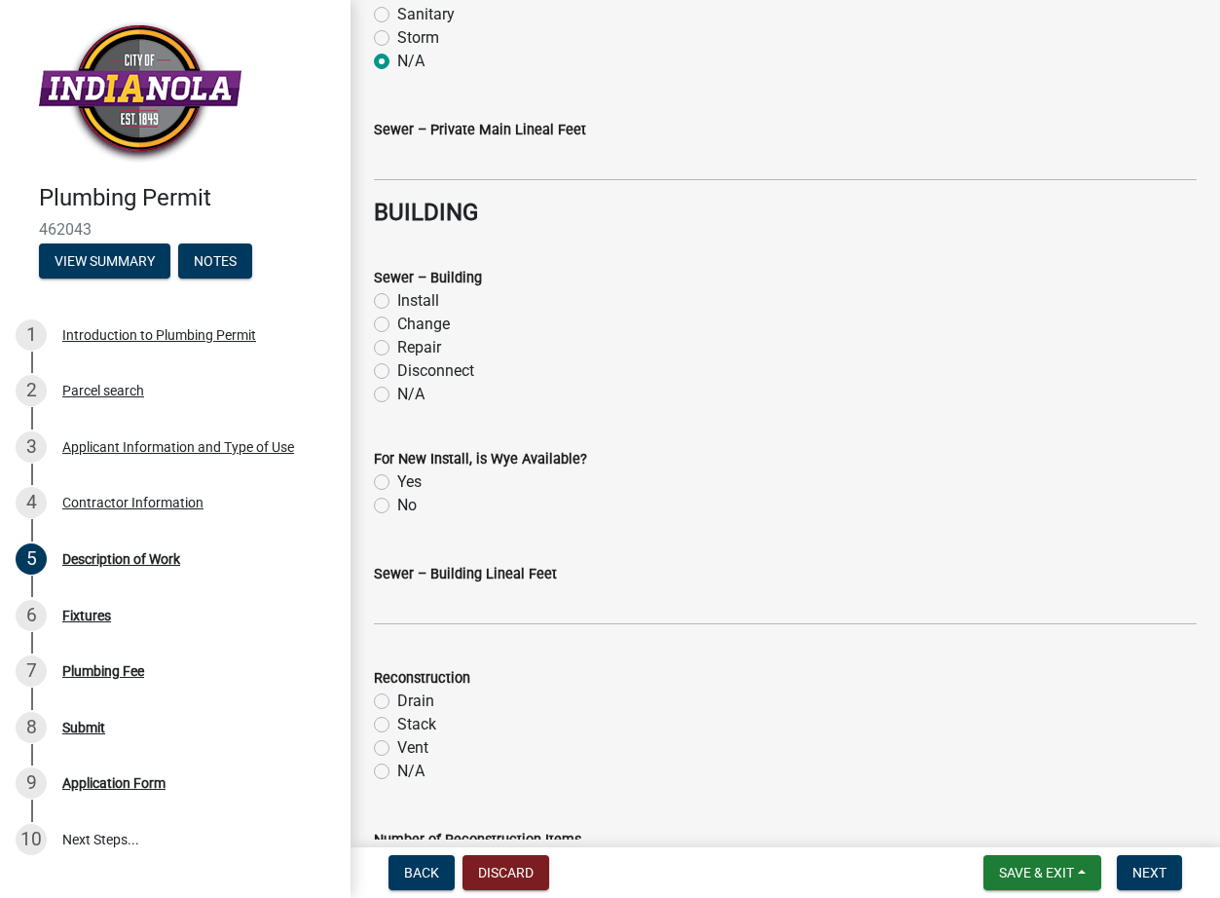
scroll to position [1752, 0]
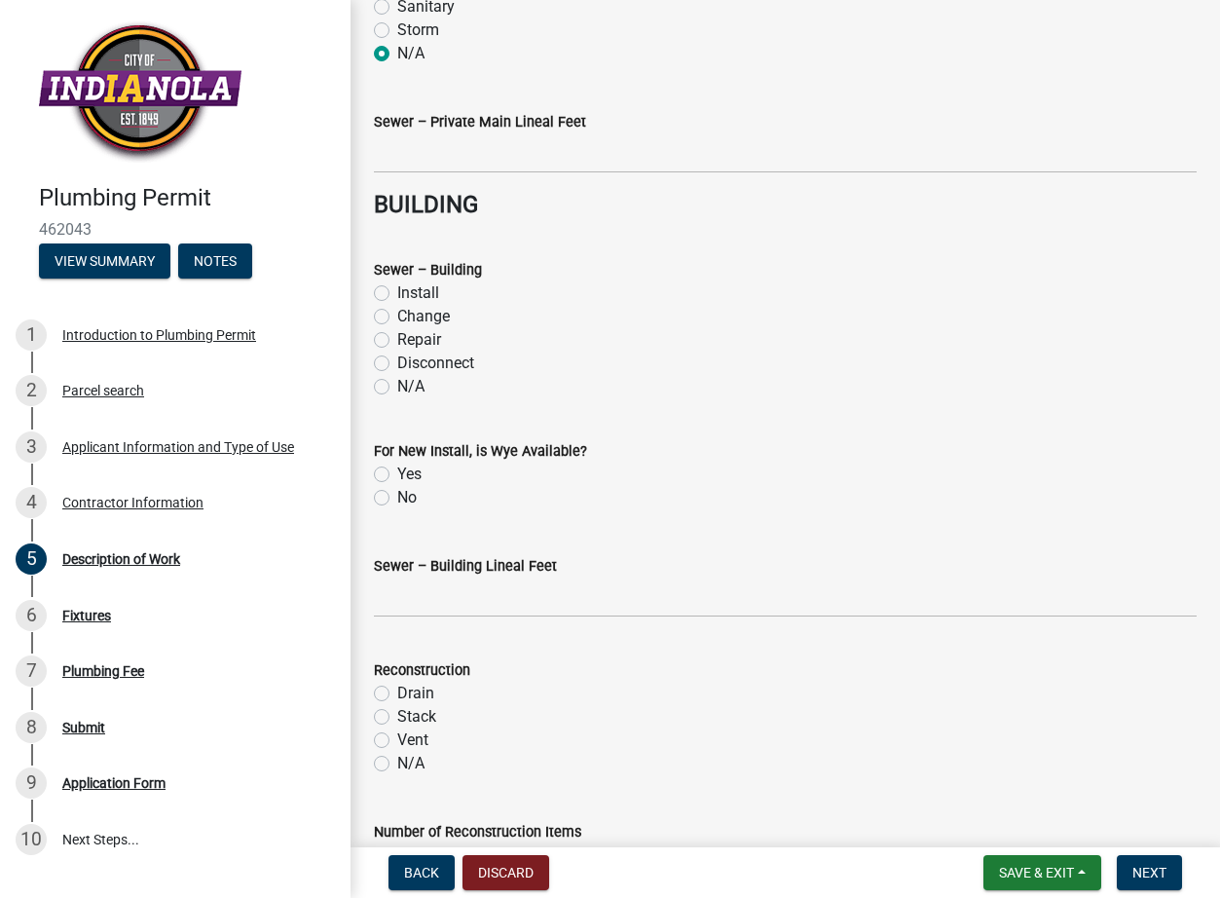
click at [397, 384] on label "N/A" at bounding box center [410, 386] width 27 height 23
click at [397, 384] on input "N/A" at bounding box center [403, 381] width 13 height 13
radio input "true"
click at [397, 497] on label "No" at bounding box center [406, 497] width 19 height 23
click at [397, 497] on input "No" at bounding box center [403, 492] width 13 height 13
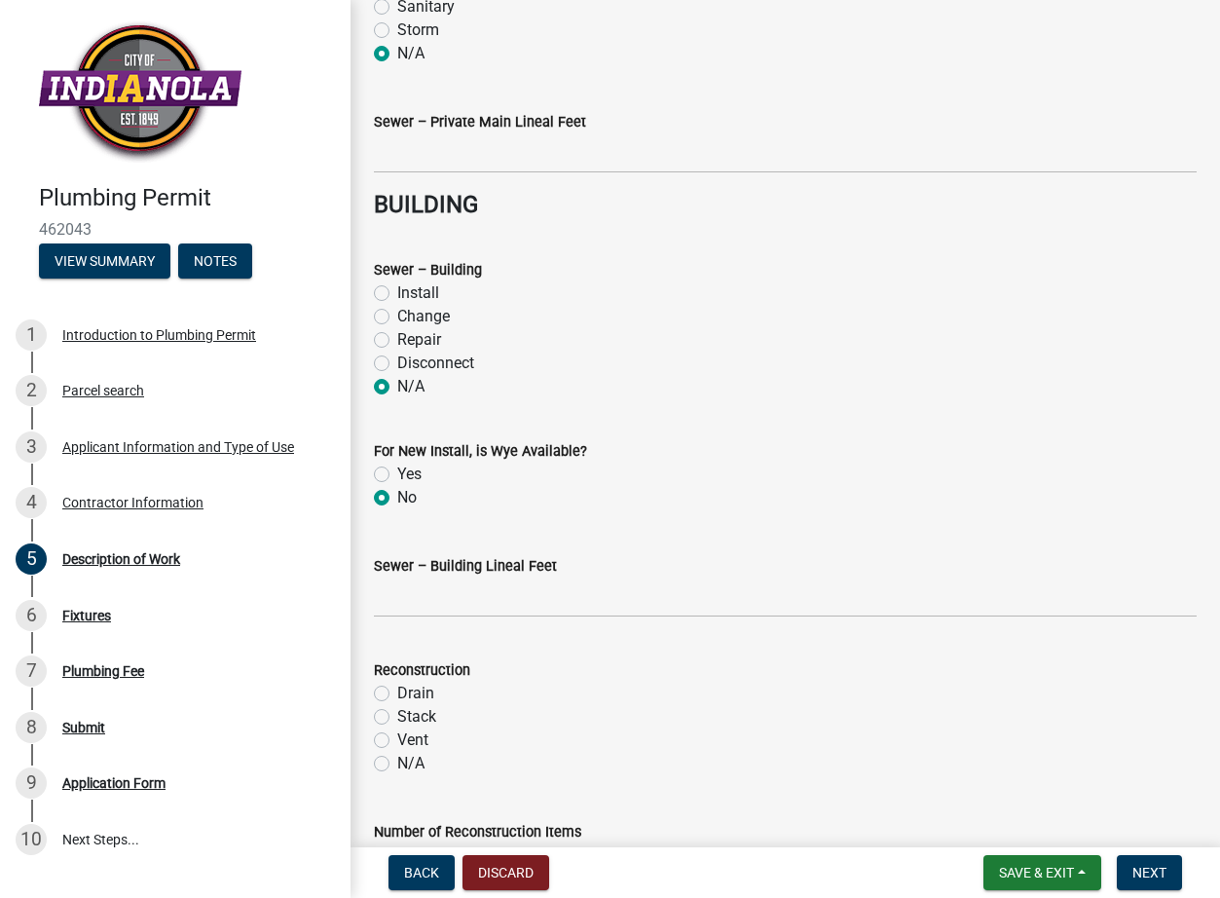
radio input "true"
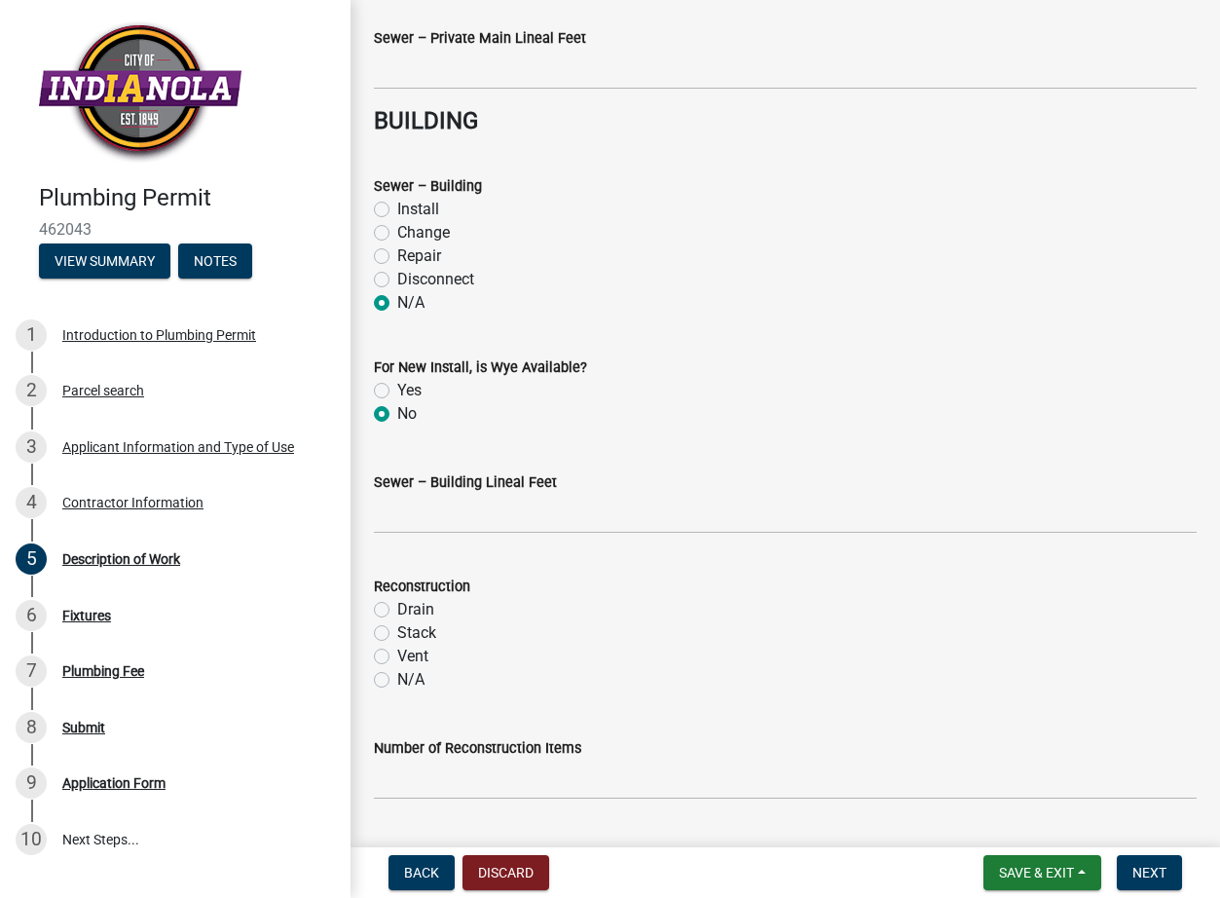
scroll to position [2001, 0]
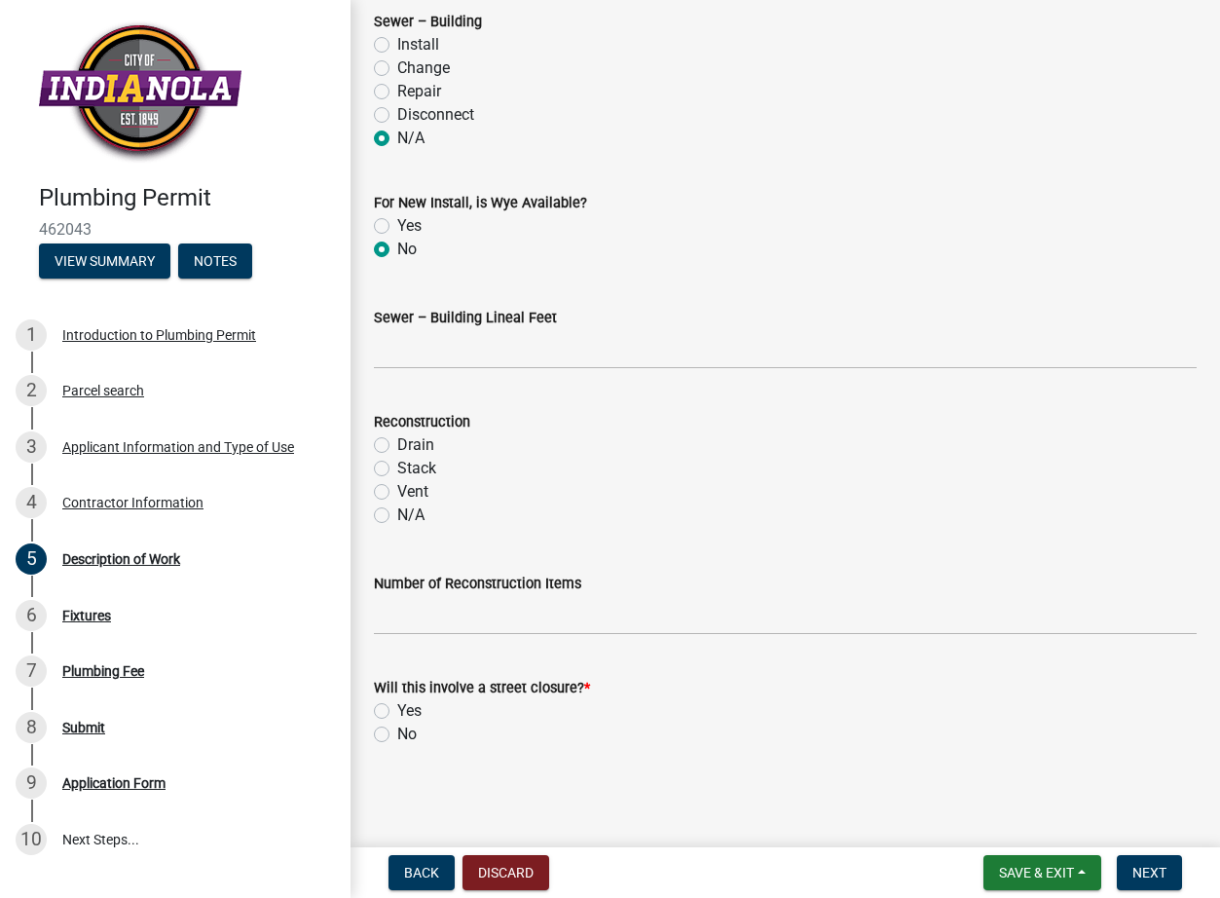
click at [397, 515] on label "N/A" at bounding box center [410, 514] width 27 height 23
click at [397, 515] on input "N/A" at bounding box center [403, 509] width 13 height 13
radio input "true"
click at [397, 736] on label "No" at bounding box center [406, 733] width 19 height 23
click at [397, 735] on input "No" at bounding box center [403, 728] width 13 height 13
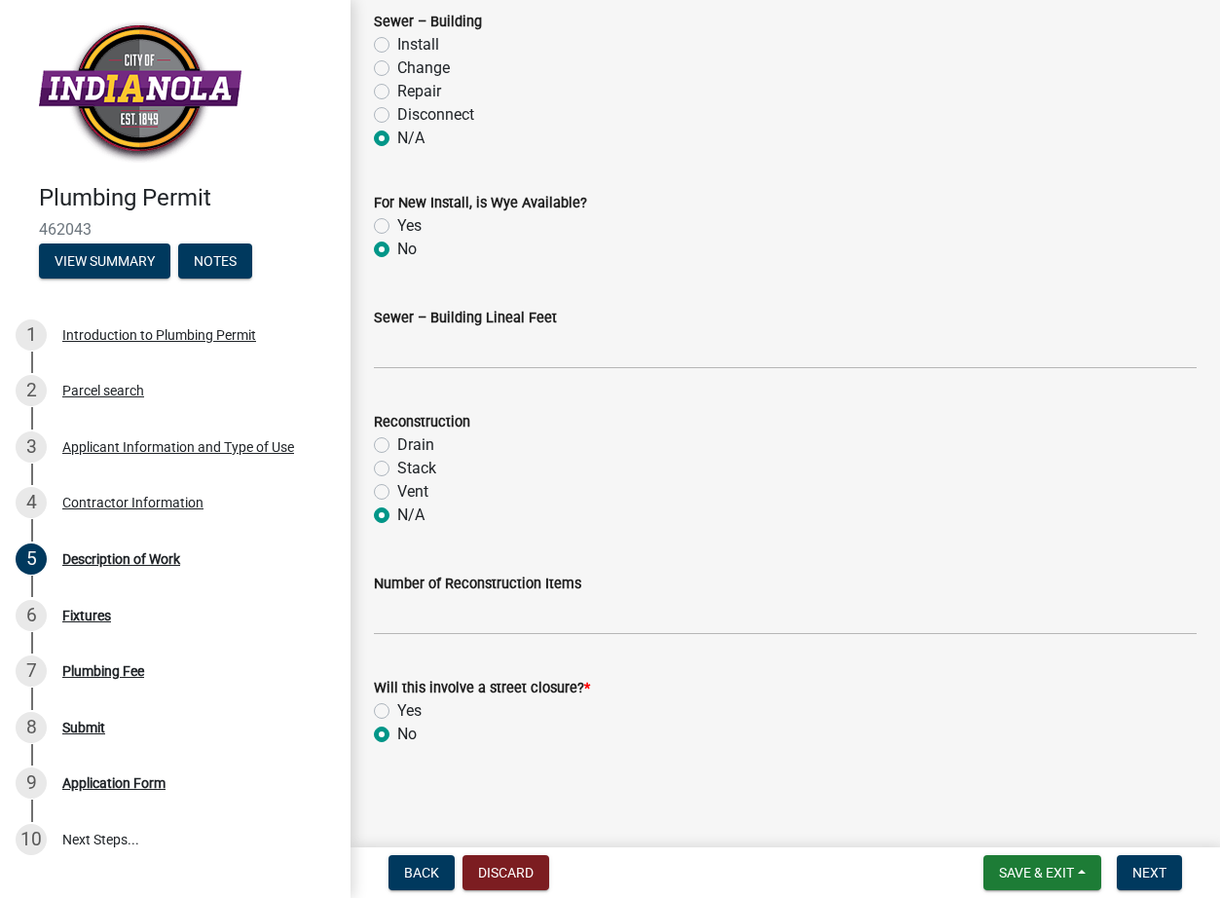
radio input "true"
click at [1141, 877] on span "Next" at bounding box center [1149, 872] width 34 height 16
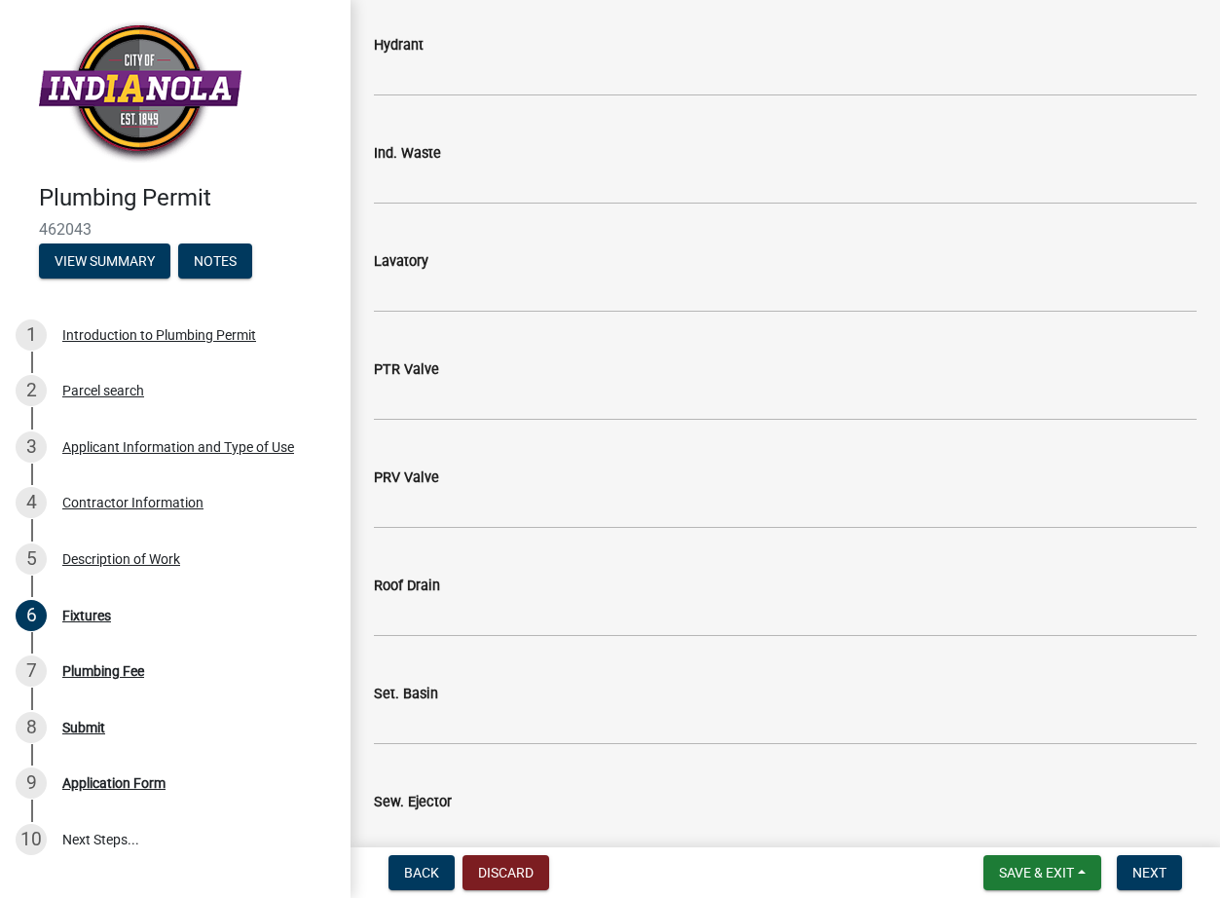
scroll to position [1752, 0]
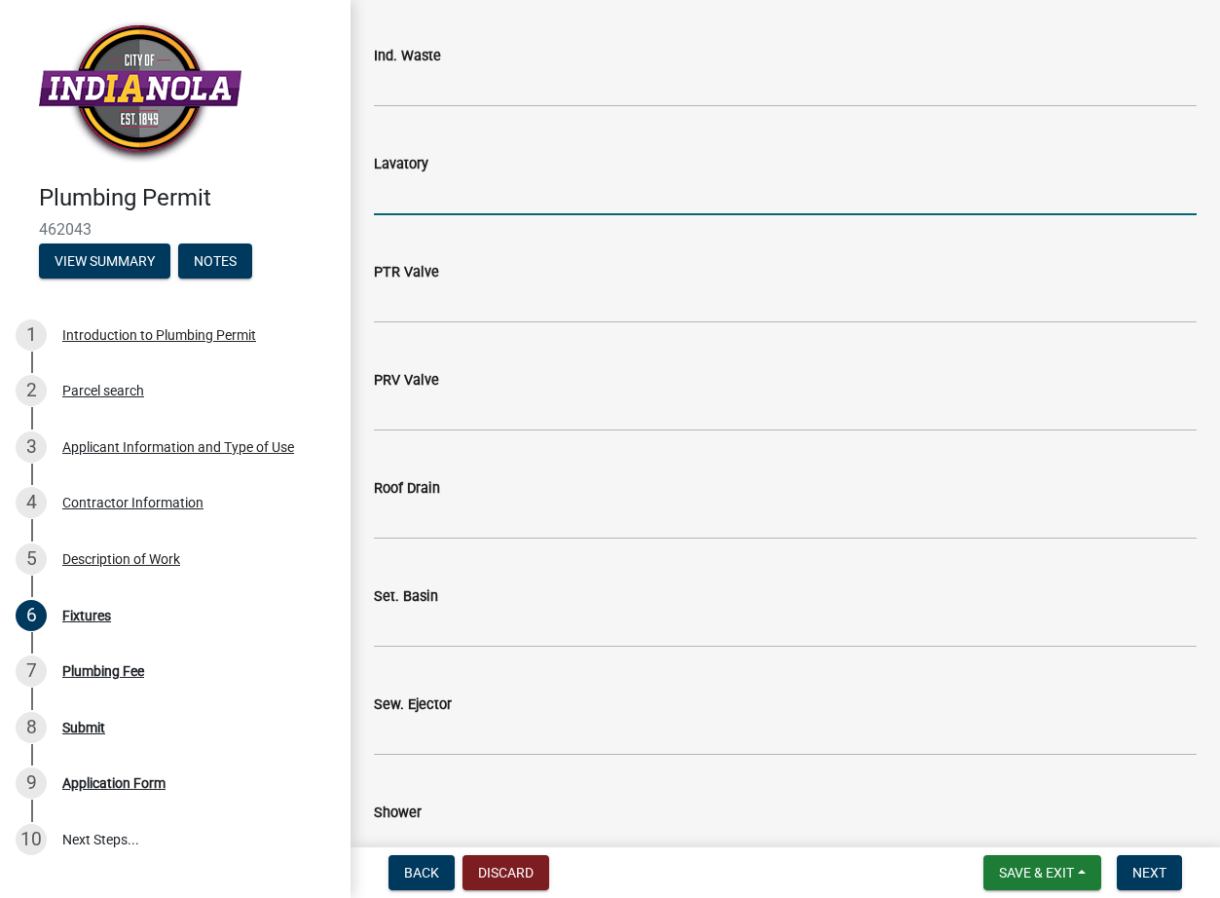
click at [456, 203] on input "text" at bounding box center [785, 195] width 823 height 40
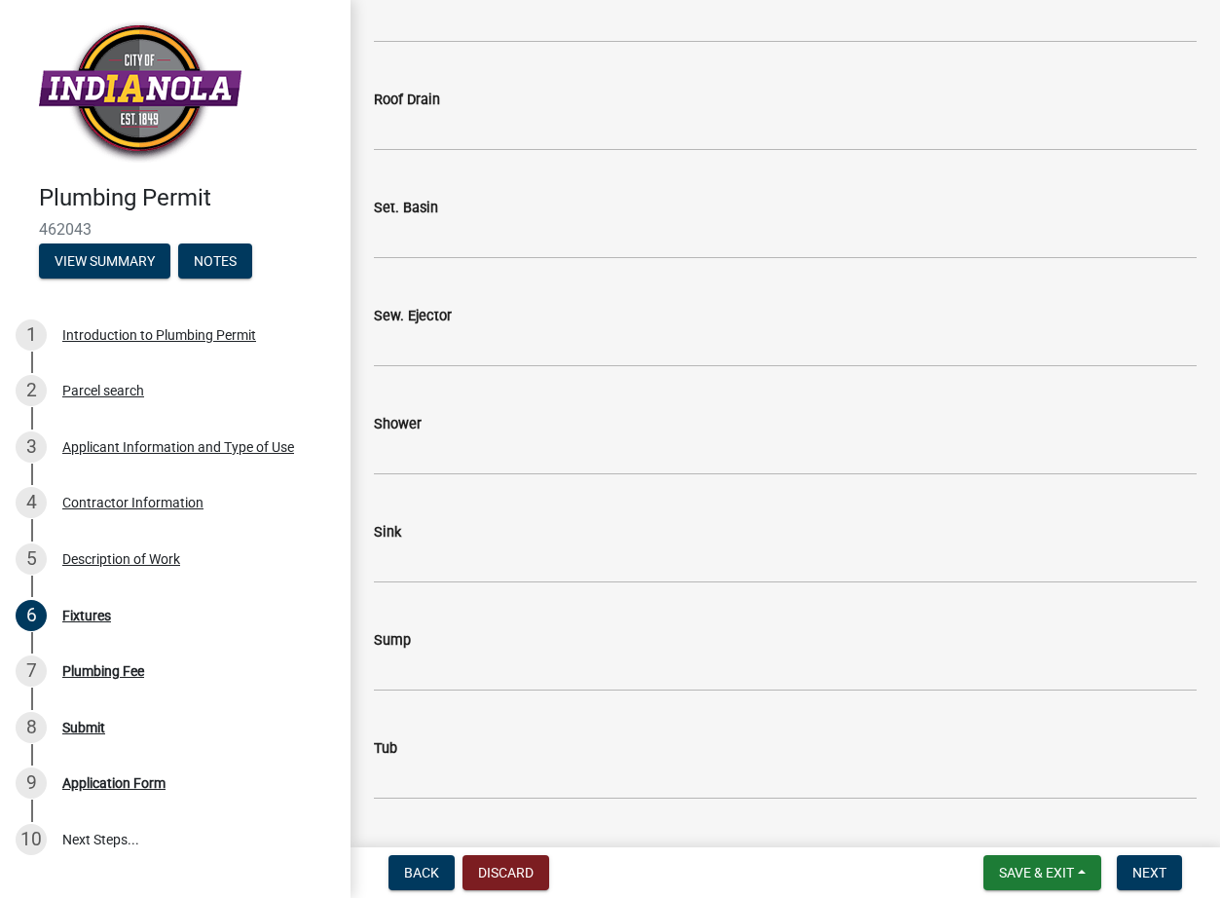
scroll to position [2142, 0]
type input "1"
click at [499, 464] on input "text" at bounding box center [785, 454] width 823 height 40
type input "2"
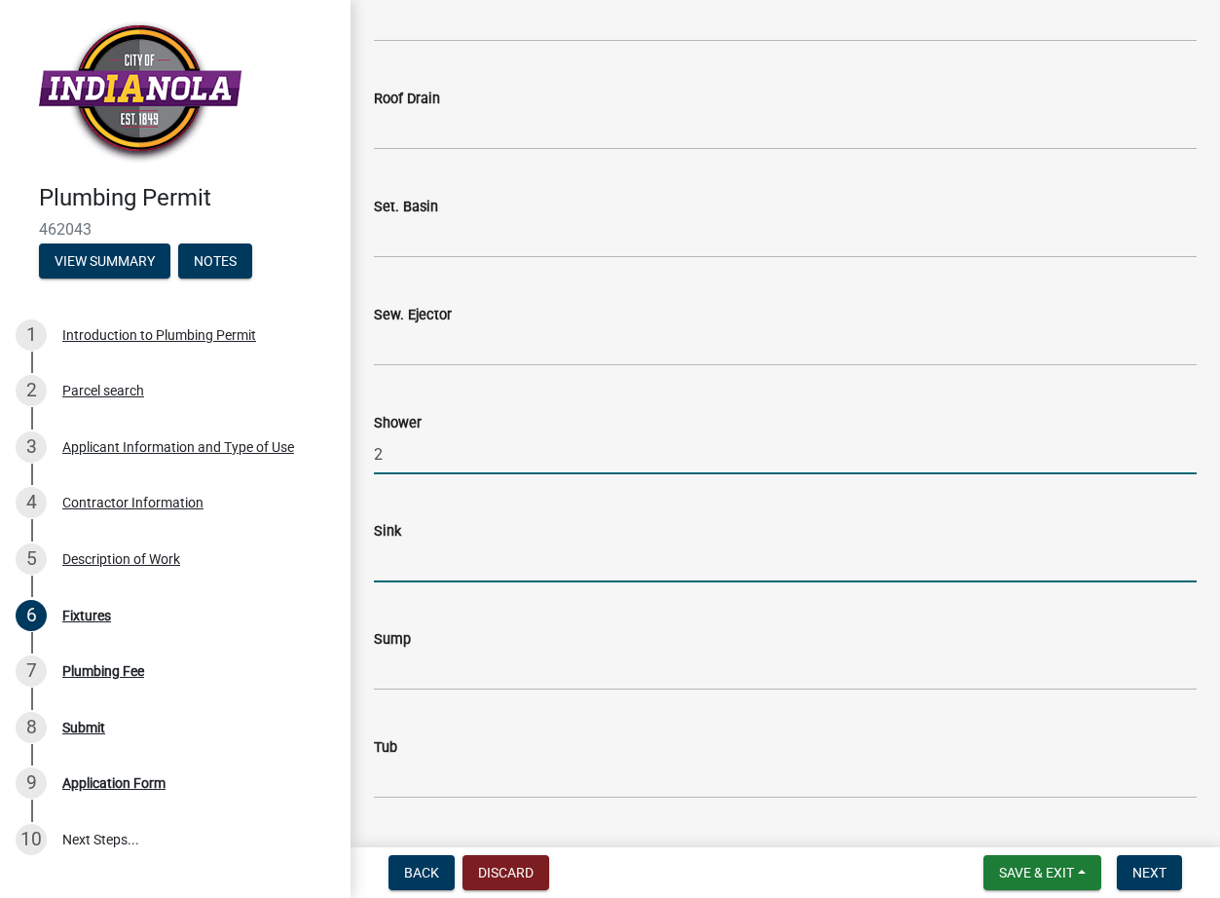
click at [422, 573] on input "text" at bounding box center [785, 562] width 823 height 40
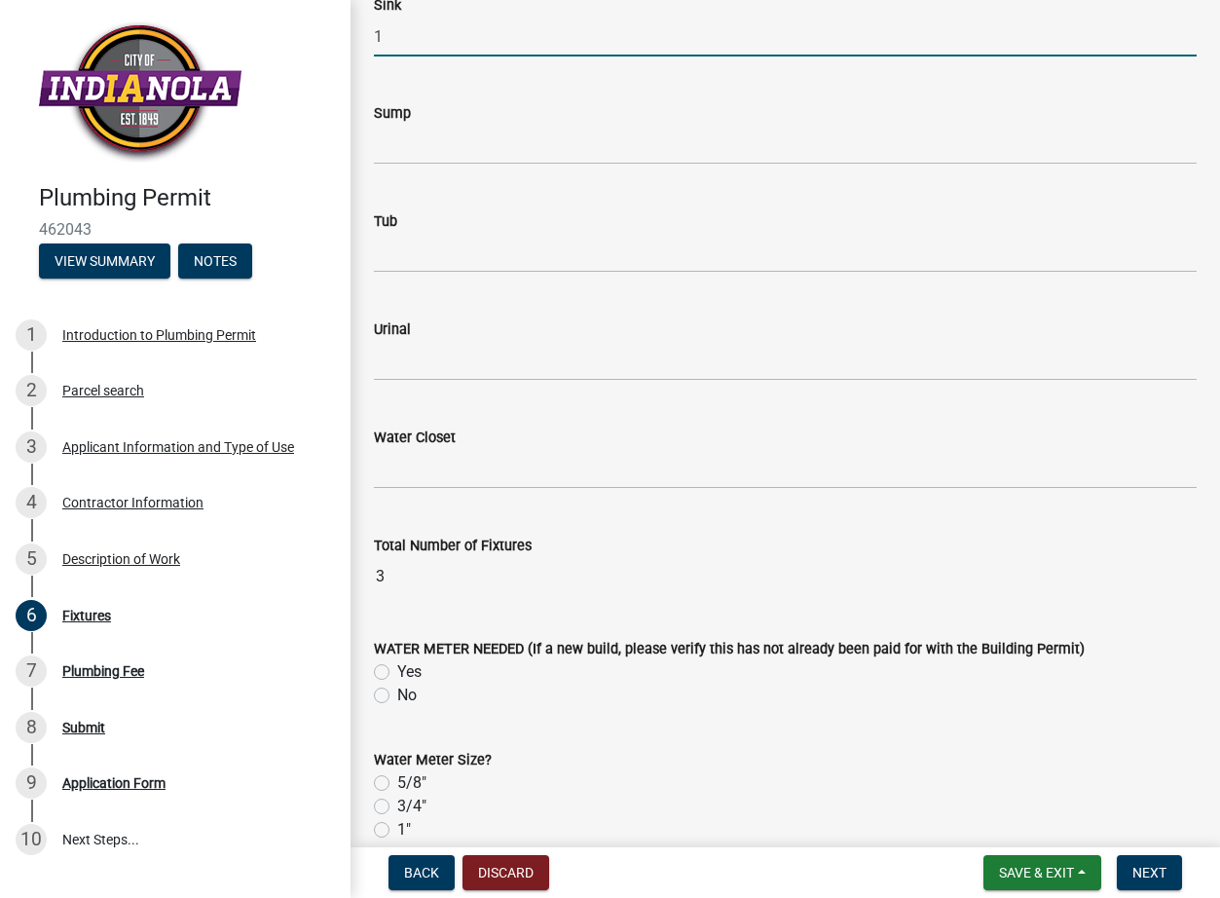
scroll to position [2629, 0]
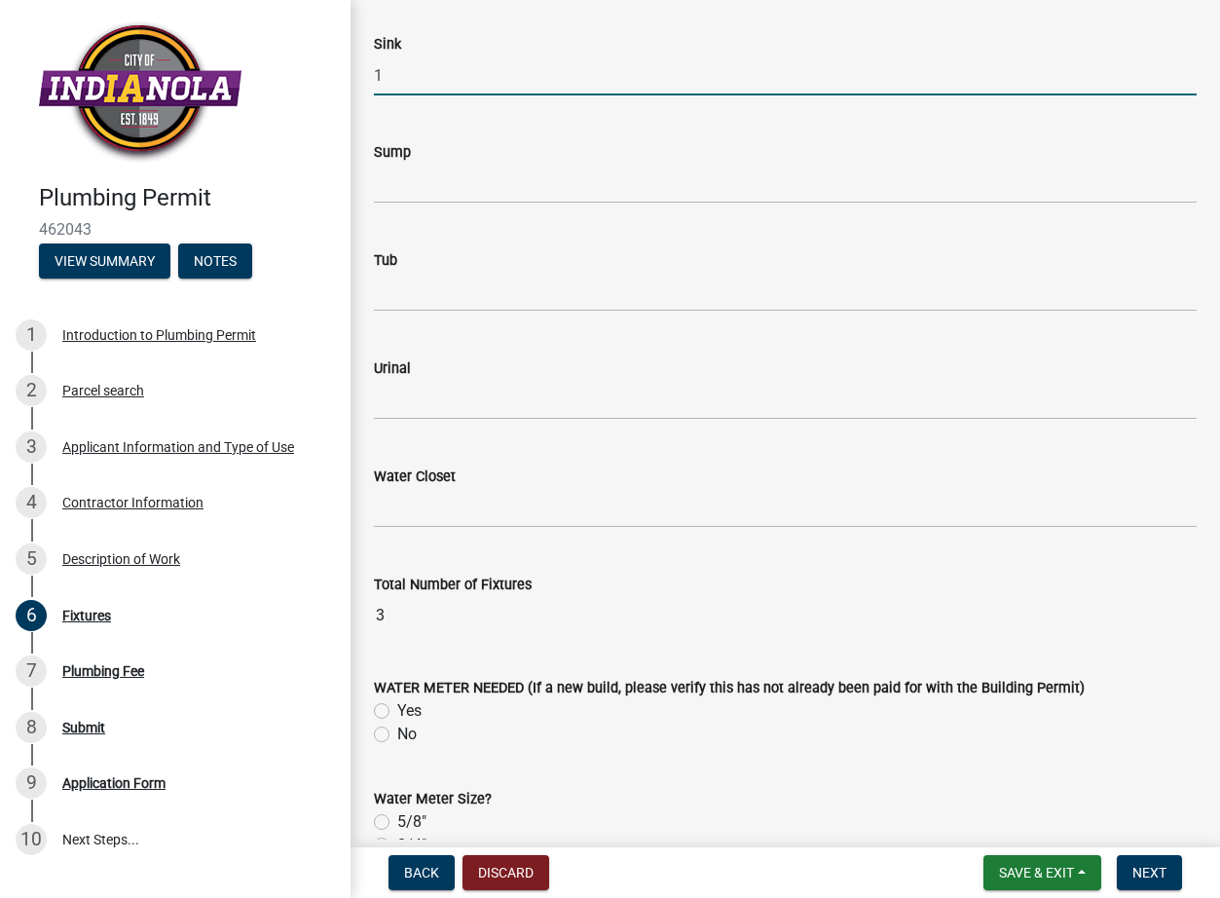
type input "1"
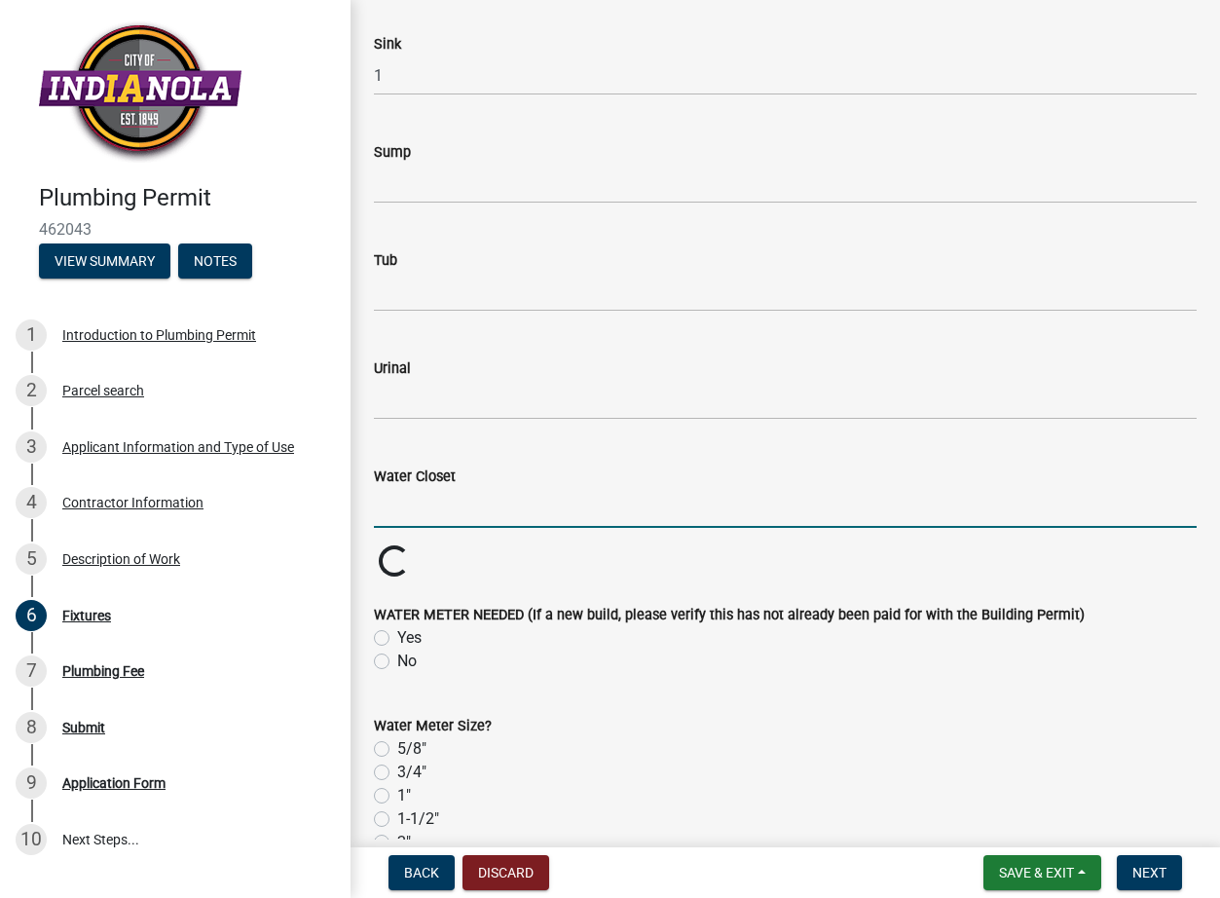
click at [581, 517] on input "text" at bounding box center [785, 508] width 823 height 40
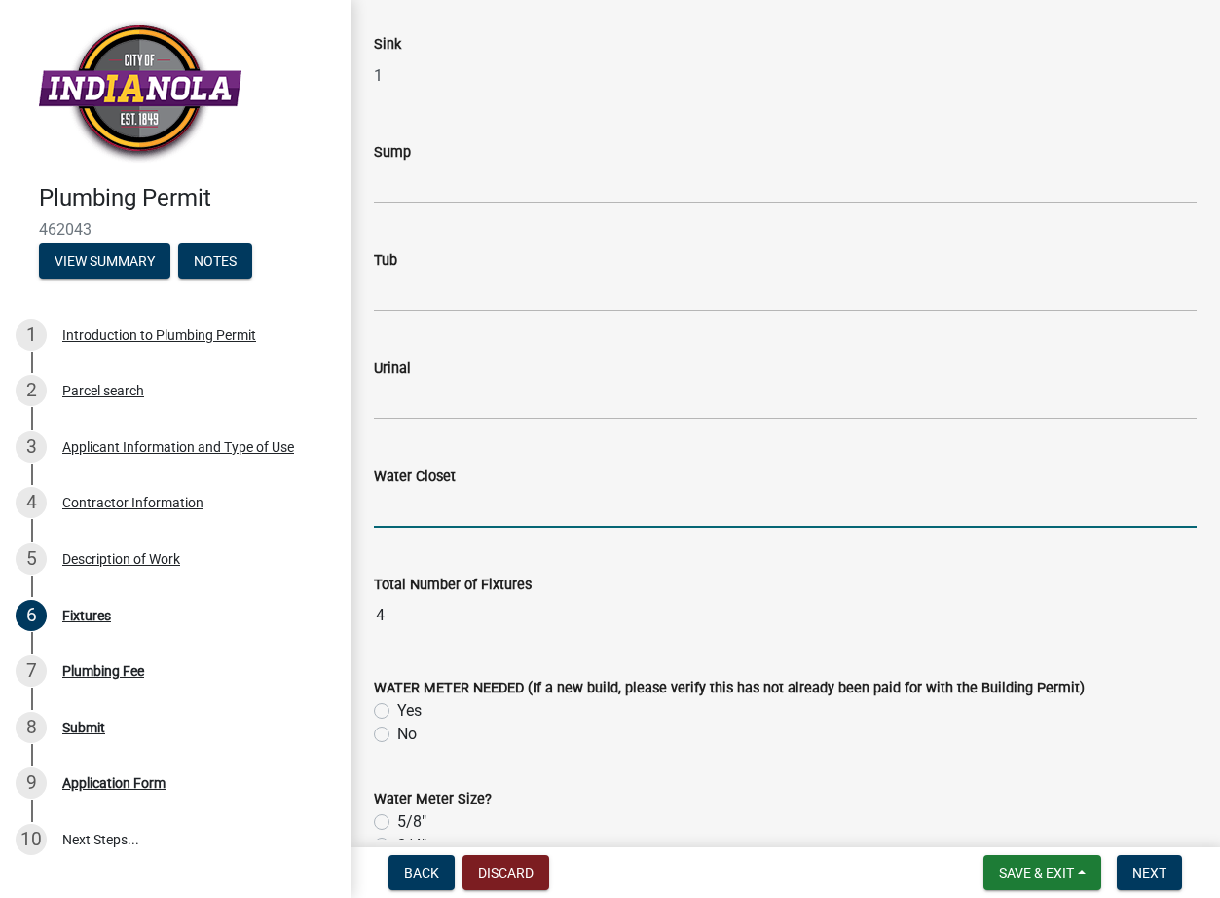
scroll to position [3115, 0]
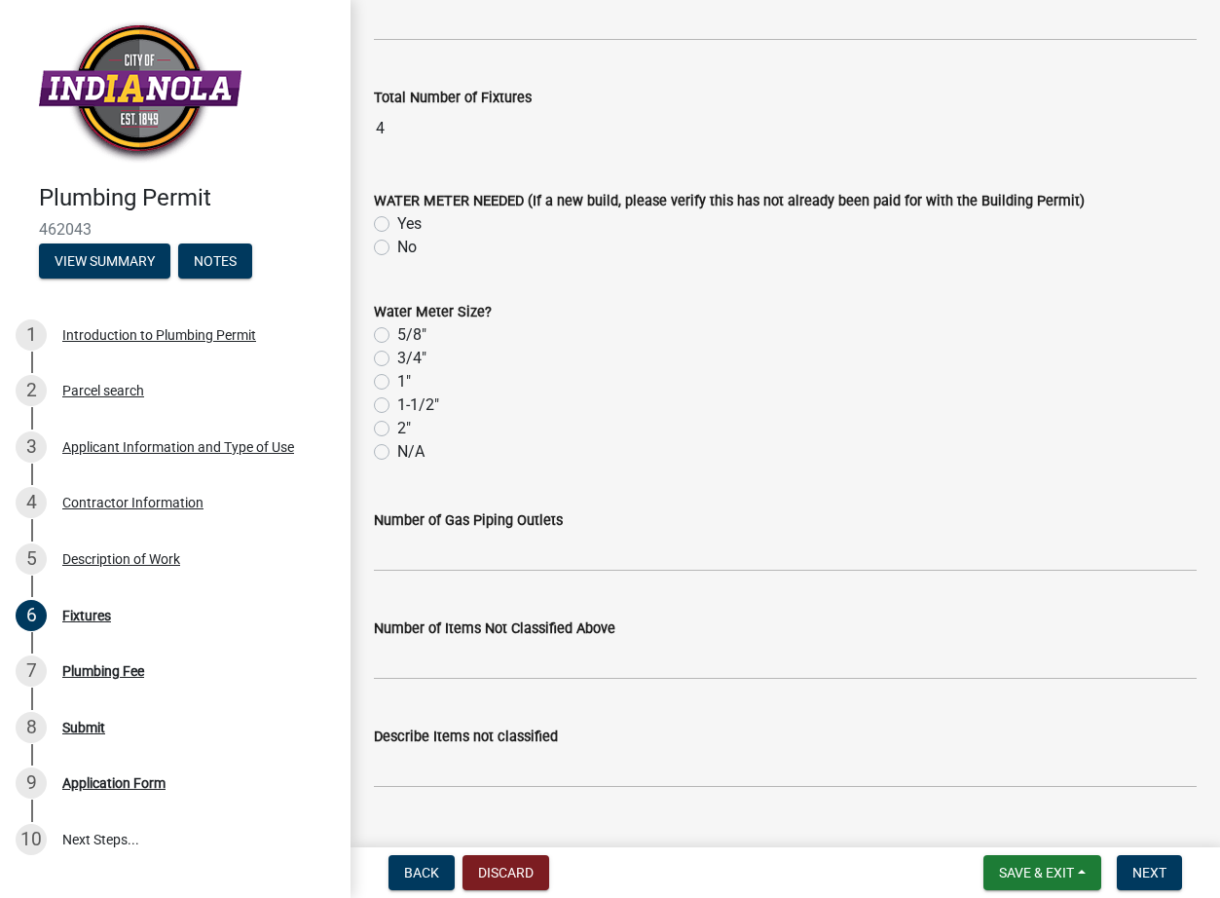
click at [397, 249] on label "No" at bounding box center [406, 247] width 19 height 23
click at [397, 248] on input "No" at bounding box center [403, 242] width 13 height 13
radio input "true"
click at [397, 446] on label "N/A" at bounding box center [410, 451] width 27 height 23
click at [397, 446] on input "N/A" at bounding box center [403, 446] width 13 height 13
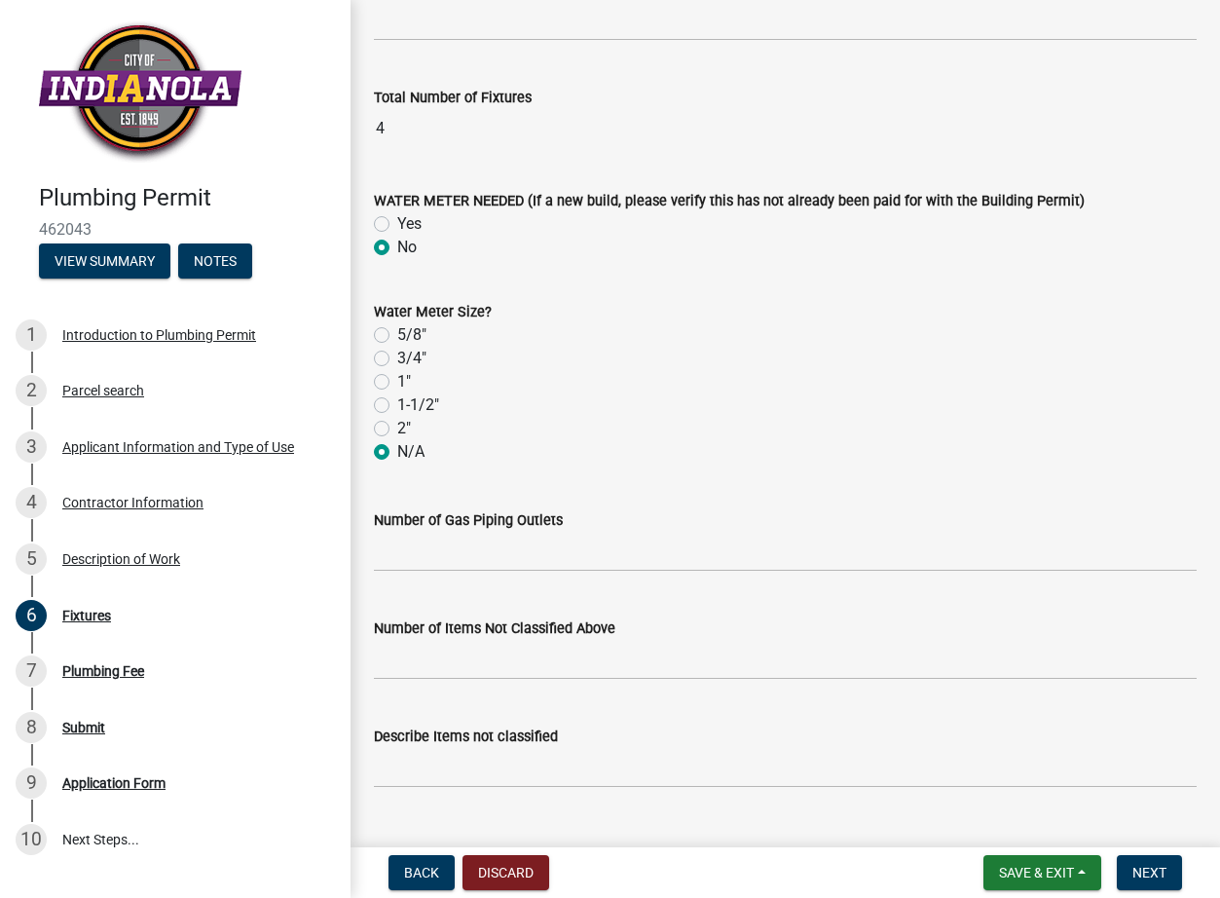
radio input "true"
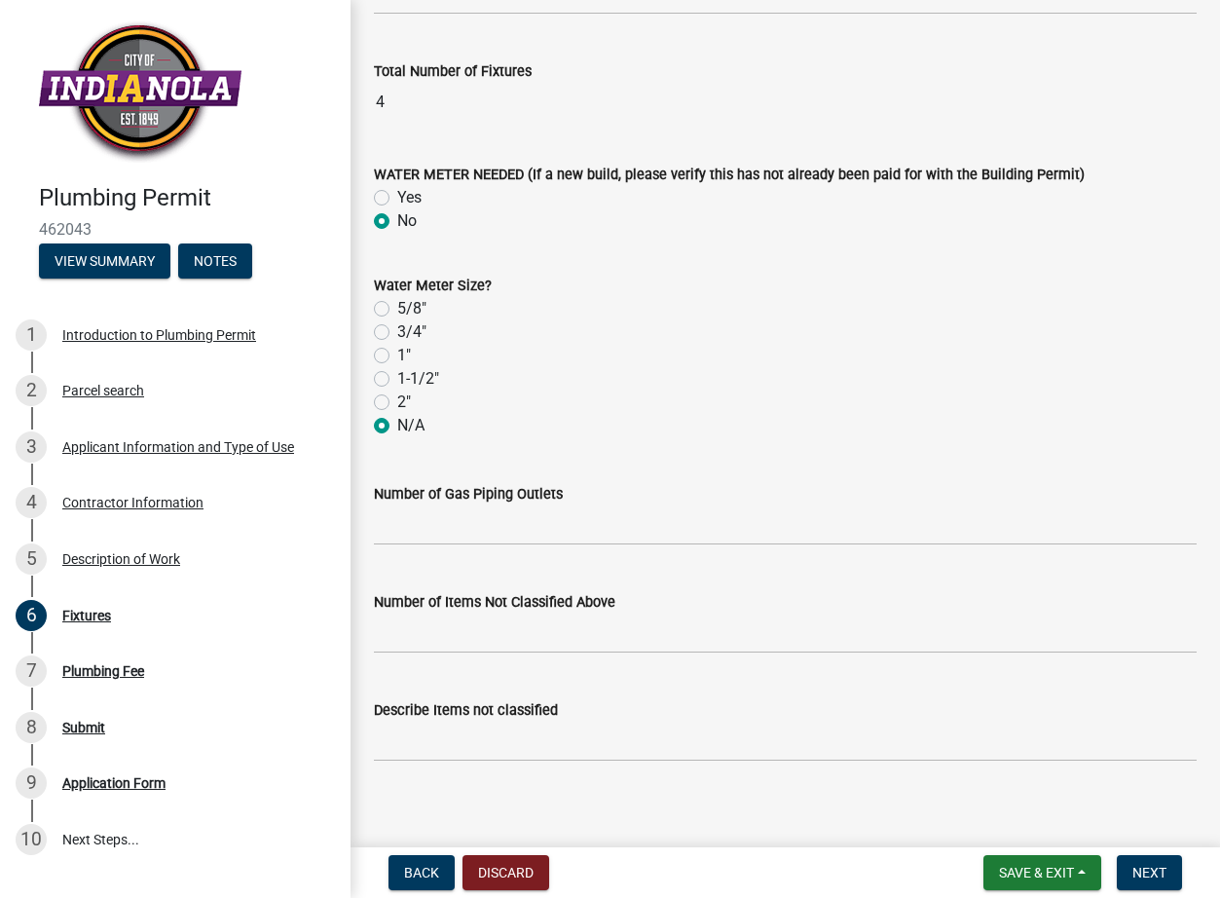
scroll to position [3155, 0]
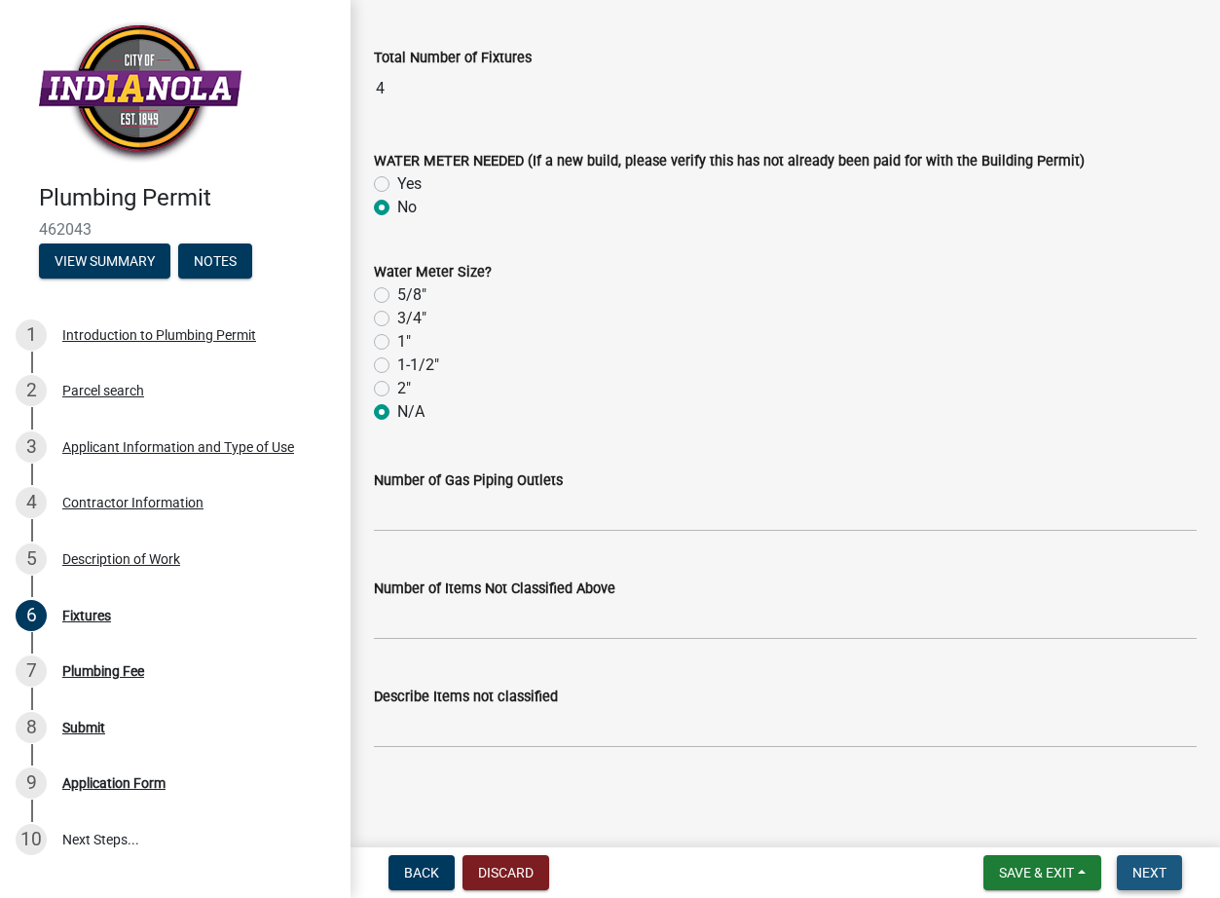
click at [1143, 872] on span "Next" at bounding box center [1149, 872] width 34 height 16
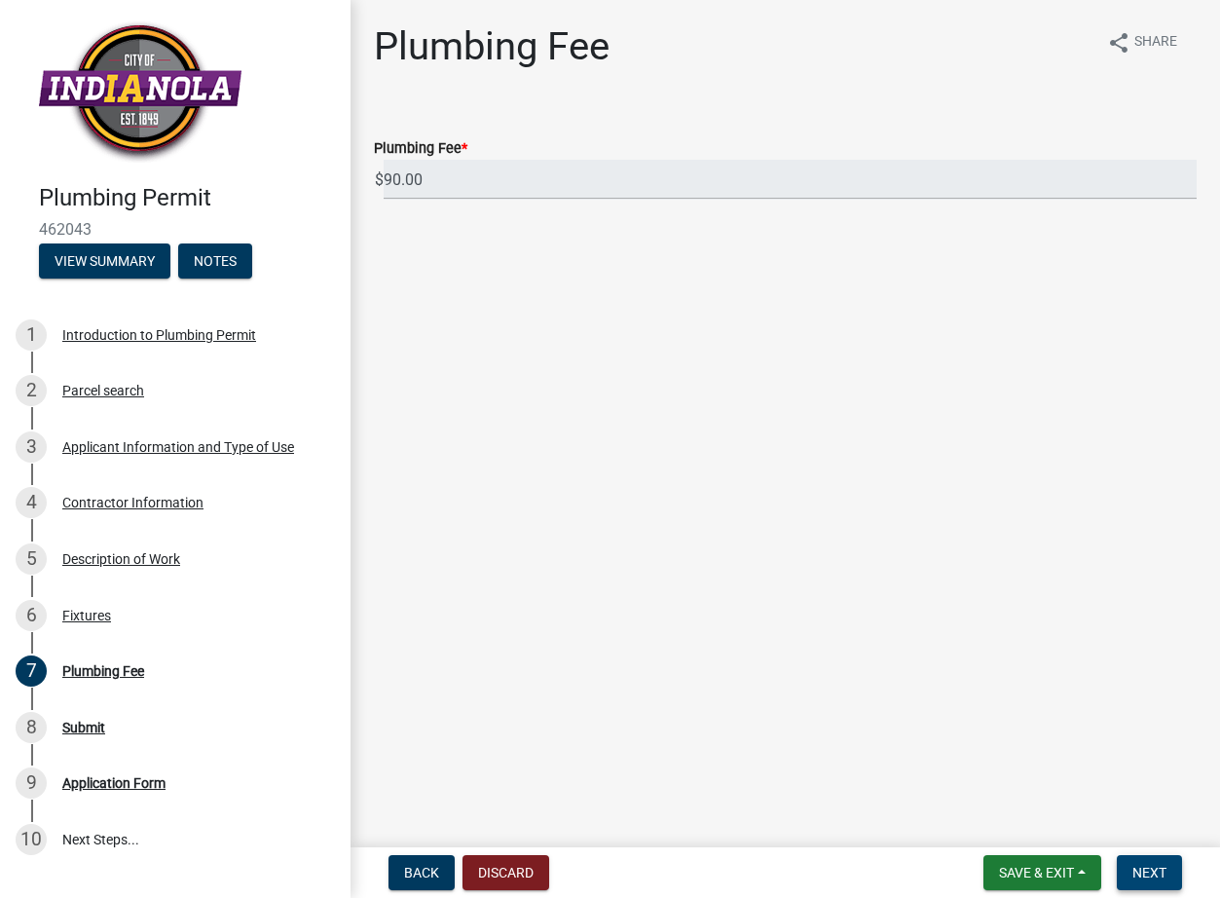
click at [1148, 875] on span "Next" at bounding box center [1149, 872] width 34 height 16
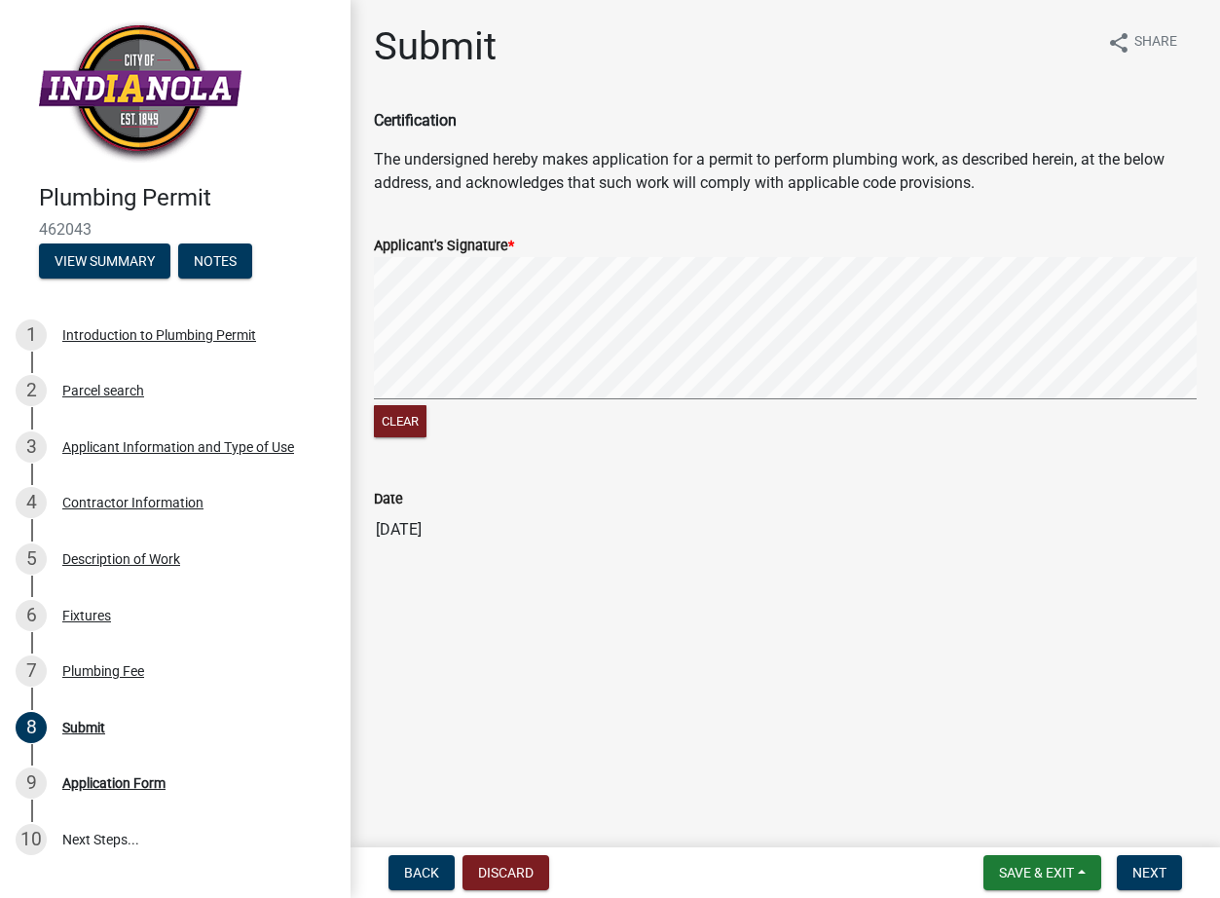
click at [943, 228] on form "Applicant's Signature * Clear" at bounding box center [785, 326] width 823 height 232
click at [1143, 878] on span "Next" at bounding box center [1149, 872] width 34 height 16
